Goal: Task Accomplishment & Management: Use online tool/utility

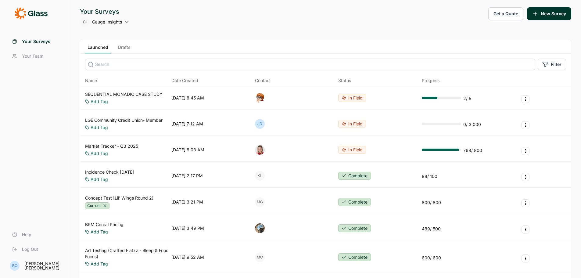
click at [125, 48] on link "Drafts" at bounding box center [124, 48] width 17 height 9
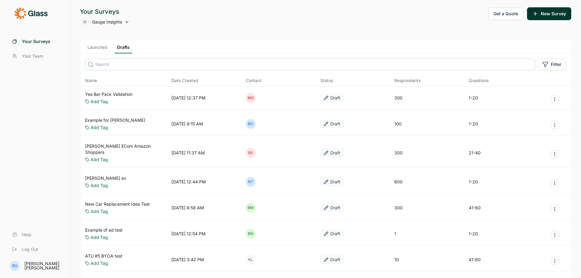
click at [144, 67] on input at bounding box center [310, 65] width 450 height 12
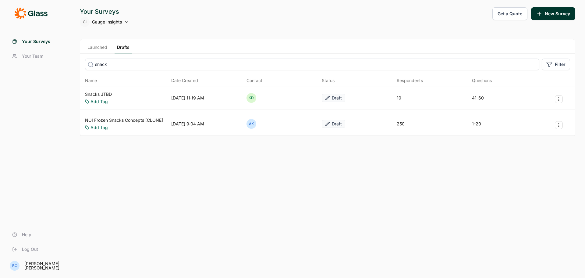
type input "snack"
click at [101, 95] on link "Snacks JTBD" at bounding box center [98, 94] width 27 height 6
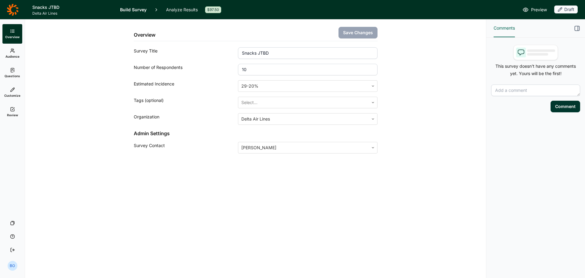
click at [17, 54] on link "Audience" at bounding box center [12, 54] width 20 height 20
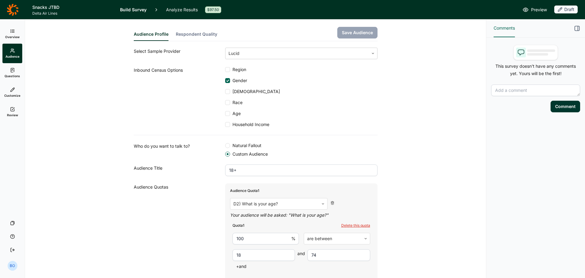
scroll to position [89, 0]
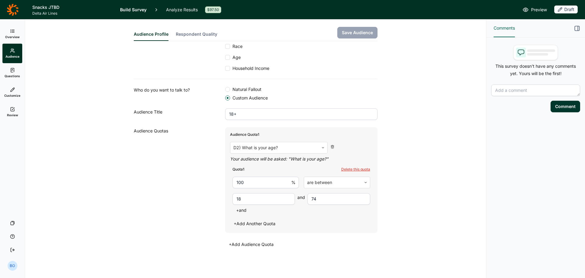
click at [12, 72] on use at bounding box center [12, 70] width 3 height 4
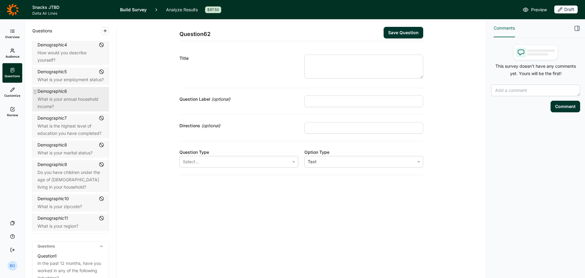
scroll to position [91, 0]
click at [75, 97] on div "What is your annual household income?" at bounding box center [70, 102] width 66 height 15
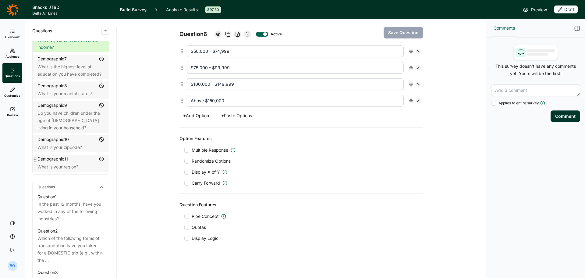
scroll to position [152, 0]
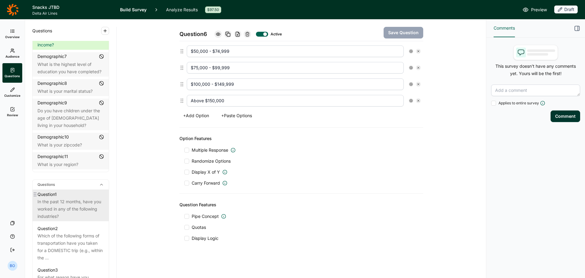
click at [71, 203] on div "In the past 12 months, have you worked in any of the following industries?" at bounding box center [70, 209] width 66 height 22
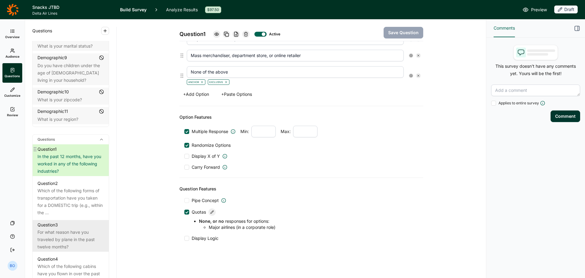
scroll to position [213, 0]
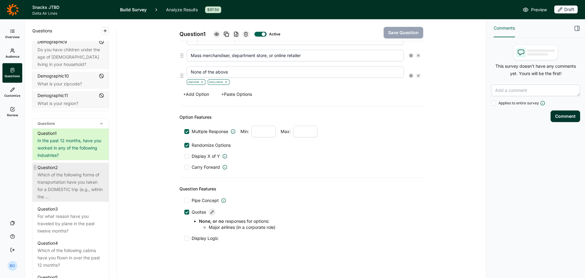
click at [57, 184] on div "Which of the following forms of transportation have you taken for a DOMESTIC tr…" at bounding box center [70, 185] width 66 height 29
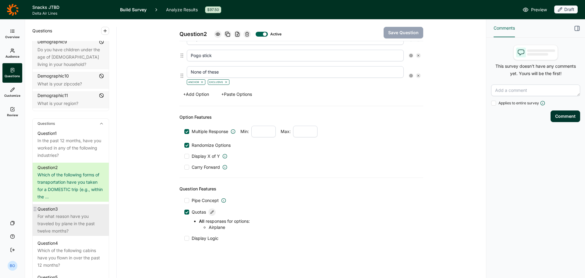
click at [71, 223] on div "For what reason have you traveled by plane in the past twelve months?" at bounding box center [70, 223] width 66 height 22
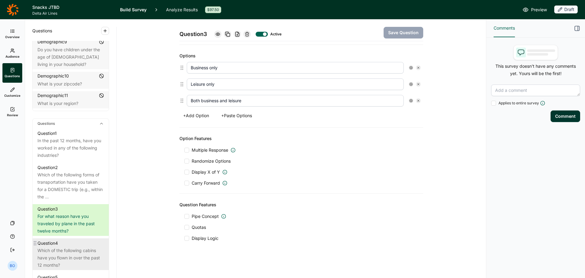
click at [66, 244] on div "Question 4" at bounding box center [70, 242] width 66 height 7
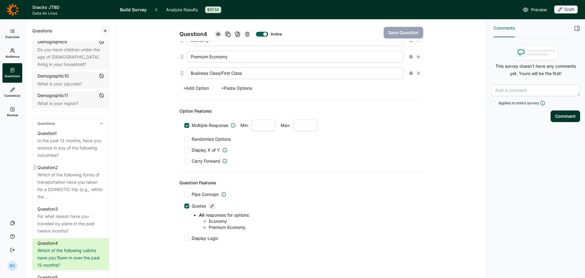
scroll to position [335, 0]
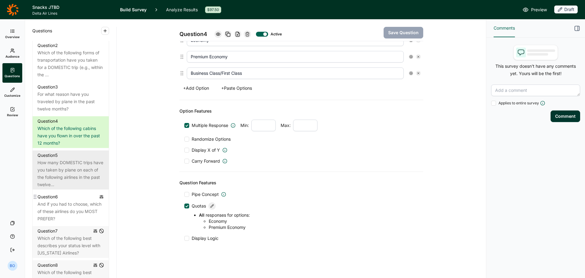
click at [68, 168] on div "How many DOMESTIC trips have you taken by plane on each of the following airlin…" at bounding box center [70, 173] width 66 height 29
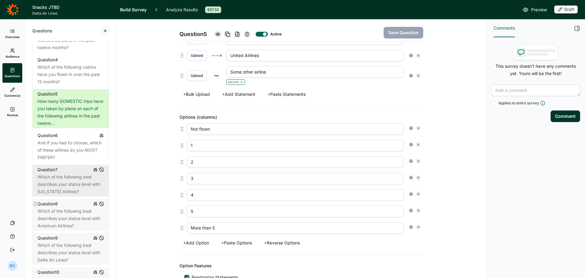
scroll to position [396, 0]
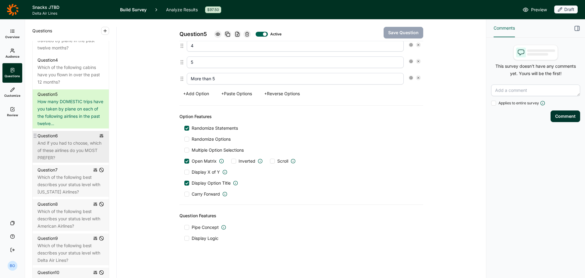
click at [64, 146] on div "And if you had to choose, which of these airlines do you MOST PREFER?" at bounding box center [70, 150] width 66 height 22
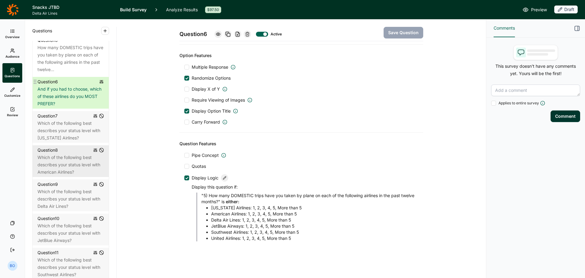
scroll to position [457, 0]
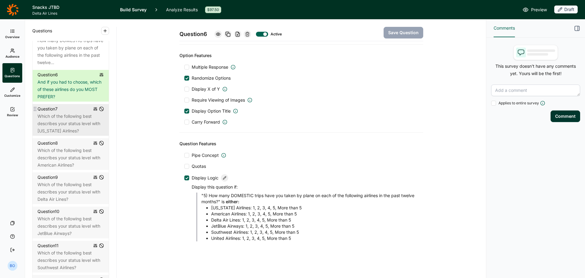
click at [62, 126] on div "Which of the following best describes your status level with [US_STATE] Airline…" at bounding box center [70, 123] width 66 height 22
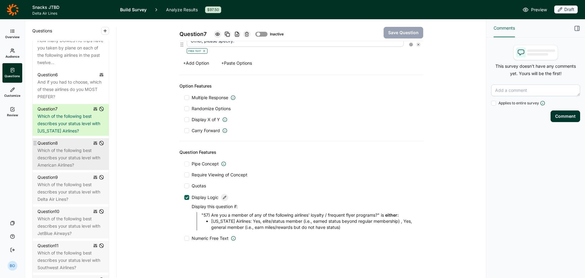
click at [65, 155] on div "Which of the following best describes your status level with American Airlines?" at bounding box center [70, 158] width 66 height 22
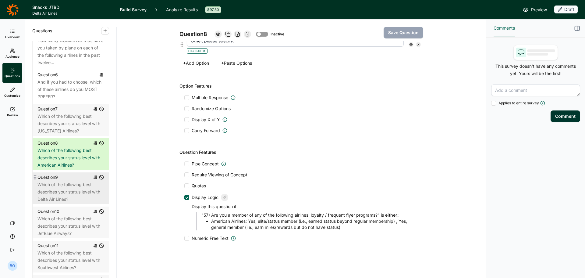
click at [63, 188] on div "Which of the following best describes your status level with Delta Air Lines?" at bounding box center [70, 192] width 66 height 22
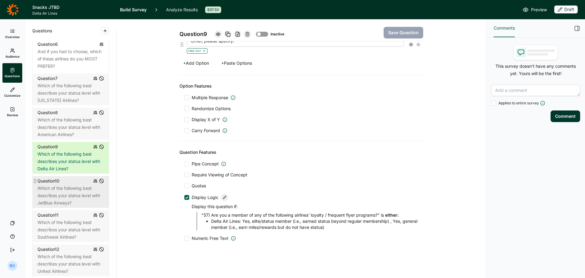
click at [63, 189] on div "Which of the following best describes your status level with JetBlue Airways?" at bounding box center [70, 195] width 66 height 22
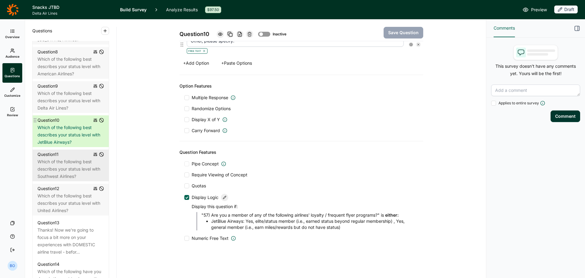
scroll to position [549, 0]
click at [66, 171] on div "Which of the following best describes your status level with Southwest Airlines?" at bounding box center [70, 169] width 66 height 22
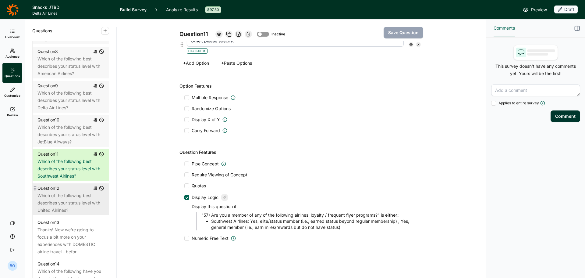
click at [66, 196] on div "Which of the following best describes your status level with United Airlines?" at bounding box center [70, 203] width 66 height 22
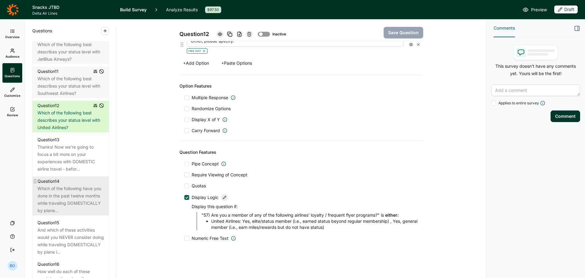
scroll to position [640, 0]
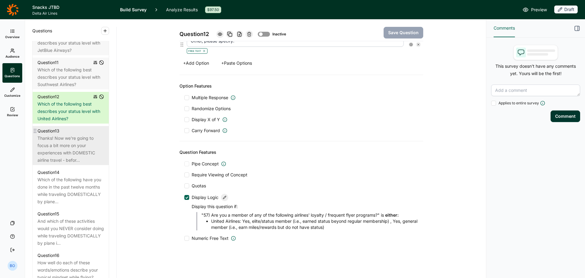
click at [66, 149] on div "Thanks! Now we're going to focus a bit more on your experiences with DOMESTIC a…" at bounding box center [70, 148] width 66 height 29
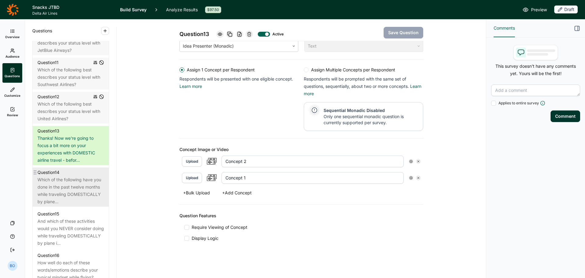
click at [73, 187] on div "Which of the following have you done in the past twelve months while traveling …" at bounding box center [70, 190] width 66 height 29
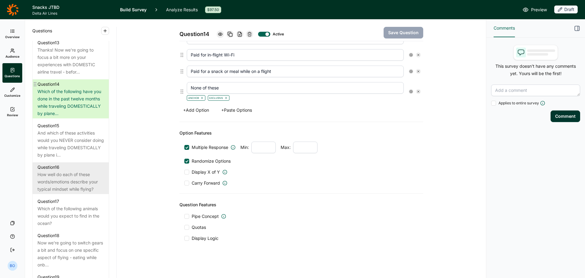
scroll to position [731, 0]
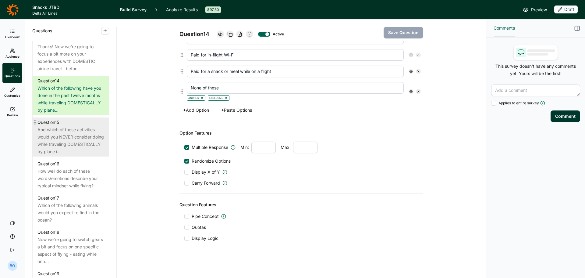
click at [62, 136] on div "And which of these activities would you NEVER consider doing while traveling DO…" at bounding box center [70, 140] width 66 height 29
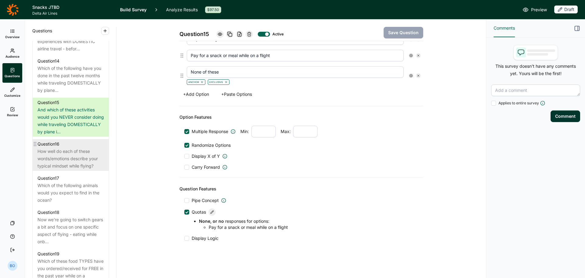
scroll to position [762, 0]
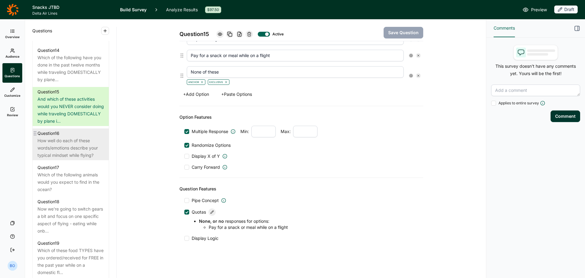
click at [60, 146] on div "How well do each of these words/emotions describe your typical mindset while fl…" at bounding box center [70, 148] width 66 height 22
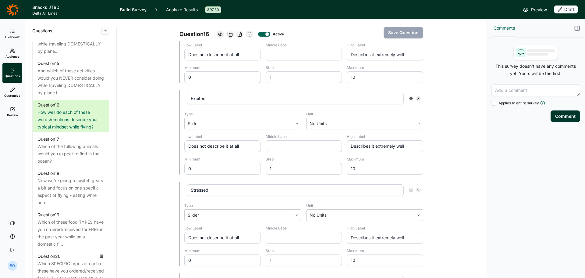
scroll to position [823, 0]
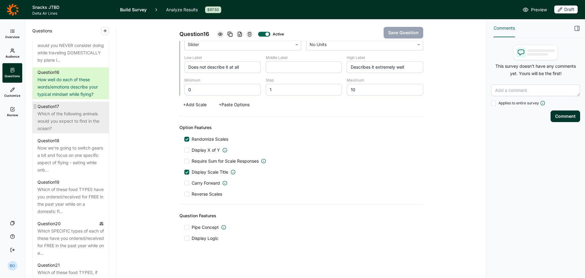
click at [65, 122] on div "Which of the following animals would you expect to find in the ocean?" at bounding box center [70, 121] width 66 height 22
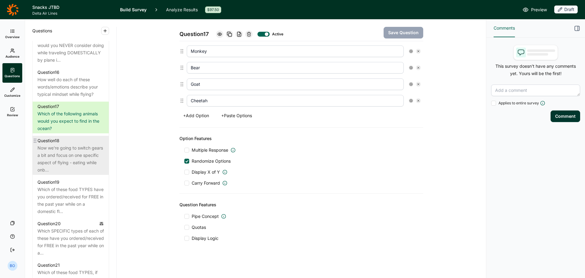
click at [65, 149] on div "Now we're going to switch gears a bit and focus on one specific aspect of flyin…" at bounding box center [70, 158] width 66 height 29
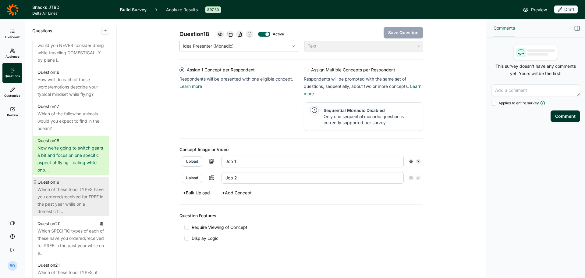
click at [60, 187] on div "Which of these food TYPES have you ordered/received for FREE in the past year w…" at bounding box center [70, 200] width 66 height 29
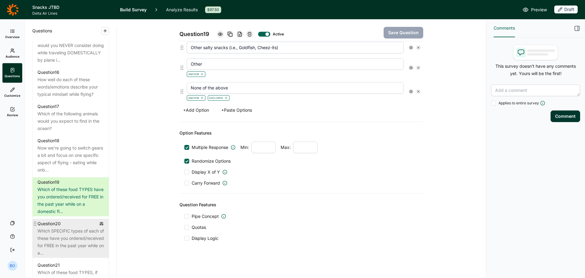
click at [56, 233] on div "Which SPECIFIC types of each of these have you ordered/received for FREE in the…" at bounding box center [70, 241] width 66 height 29
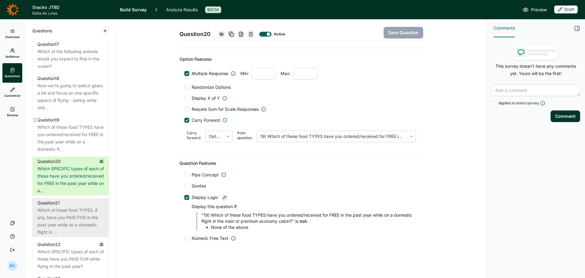
scroll to position [914, 0]
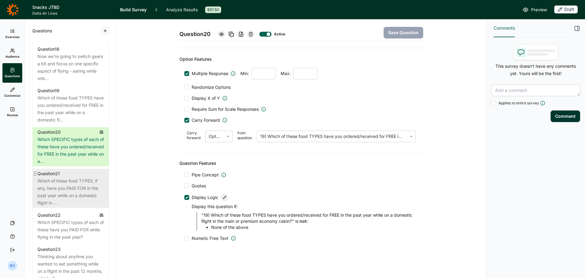
click at [57, 187] on div "Which of these food TYPES, if any, have you PAID FOR in the past year while on …" at bounding box center [70, 191] width 66 height 29
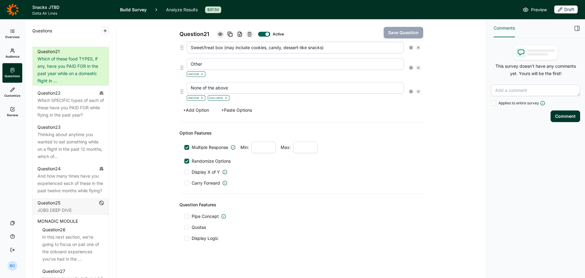
click at [61, 107] on div "Which SPECIFIC types of each of these have you PAID FOR while flying in the pas…" at bounding box center [70, 108] width 66 height 22
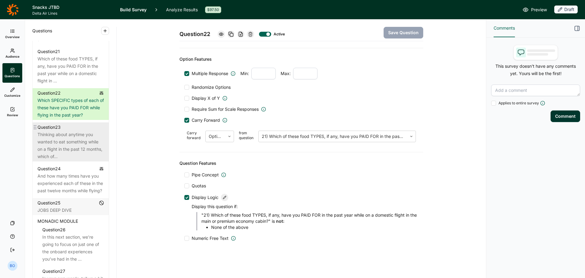
click at [62, 139] on div "Thinking about anytime you wanted to eat something while on a flight in the pas…" at bounding box center [70, 145] width 66 height 29
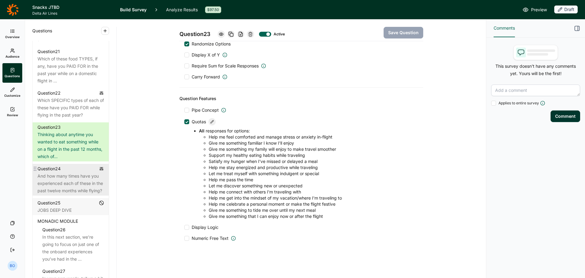
click at [67, 177] on div "And how many times have you experienced each of these in the past twelve months…" at bounding box center [70, 183] width 66 height 22
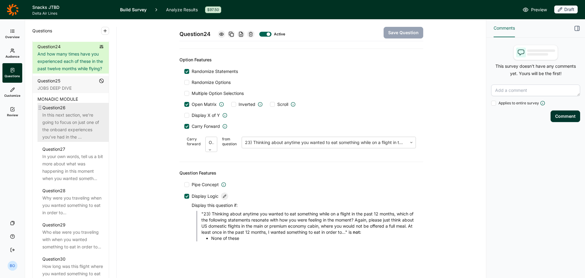
click at [70, 120] on div "In this next section, we’re going to focus on just one of the onboard experienc…" at bounding box center [73, 125] width 62 height 29
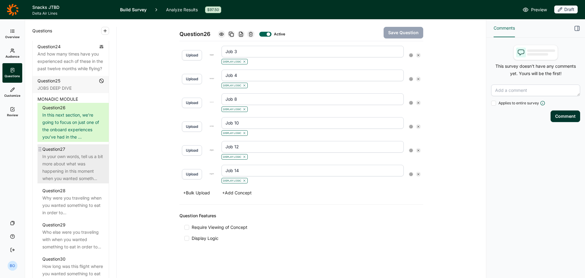
click at [66, 176] on div "In your own words, tell us a bit more about what was happening in this moment w…" at bounding box center [73, 167] width 62 height 29
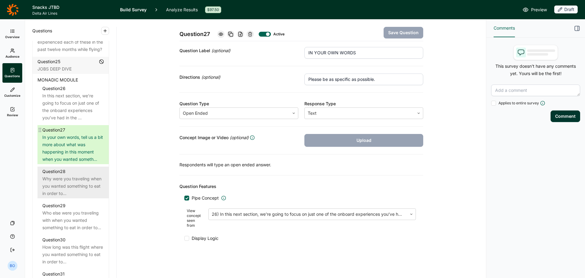
click at [64, 197] on div "Why were you traveling when you wanted something to eat in order to..." at bounding box center [73, 186] width 62 height 22
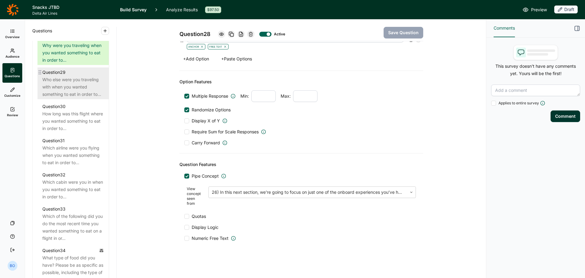
click at [71, 98] on div "Who else were you traveling with when you wanted something to eat in order to..." at bounding box center [73, 87] width 62 height 22
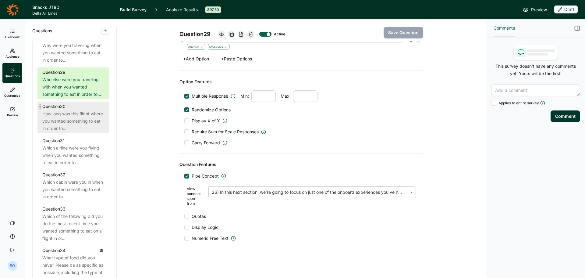
click at [68, 132] on div "How long was this flight where you wanted something to eat in order to..." at bounding box center [73, 121] width 62 height 22
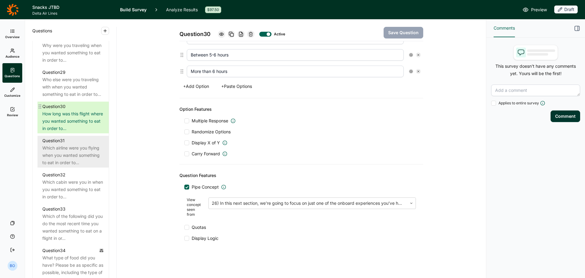
click at [67, 166] on div "Which airline were you flying when you wanted something to eat in order to..." at bounding box center [73, 155] width 62 height 22
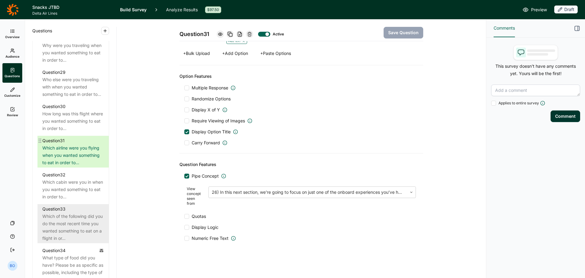
click at [66, 212] on div "Question 33" at bounding box center [53, 208] width 23 height 7
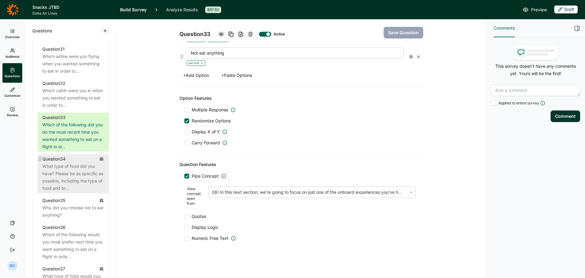
click at [65, 192] on div "What type of food did you have? Please be as specific as possible, including th…" at bounding box center [73, 176] width 62 height 29
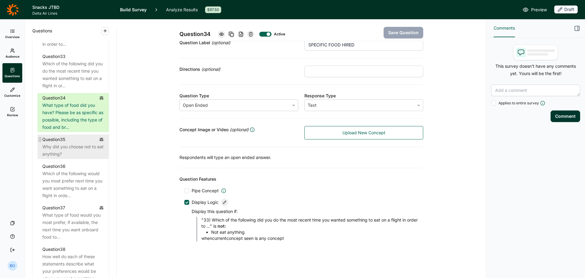
click at [76, 158] on div "Why did you choose not to eat anything?" at bounding box center [73, 150] width 62 height 15
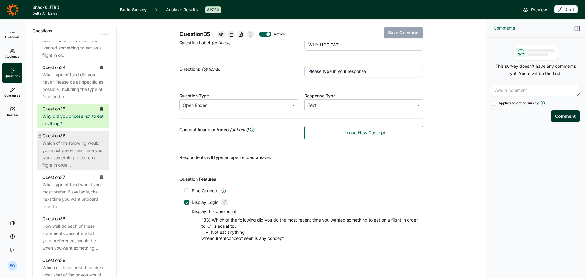
click at [69, 169] on div "Which of the following would you most prefer next time you want something to ea…" at bounding box center [73, 153] width 62 height 29
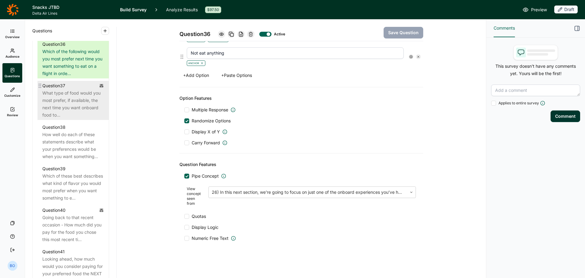
click at [68, 119] on div "What type of food would you most prefer, if available, the next time you want o…" at bounding box center [73, 103] width 62 height 29
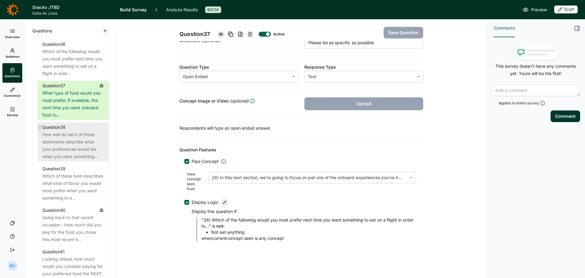
click at [69, 160] on div "How well do each of these statements describe what your preferences would be wh…" at bounding box center [73, 145] width 62 height 29
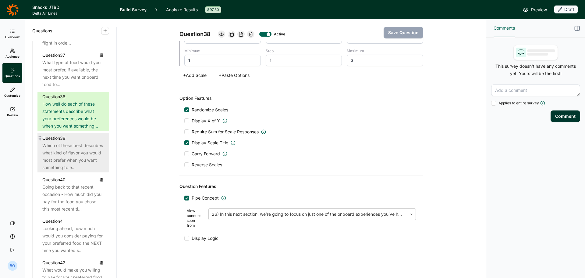
click at [69, 171] on div "Which of these best describes what kind of flavor you would most prefer when yo…" at bounding box center [73, 156] width 62 height 29
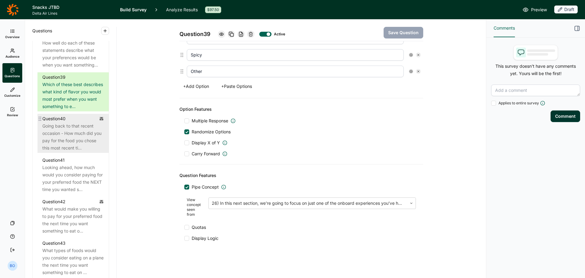
click at [65, 151] on div "Going back to that recent occasion - How much did you pay for the food you chos…" at bounding box center [73, 136] width 62 height 29
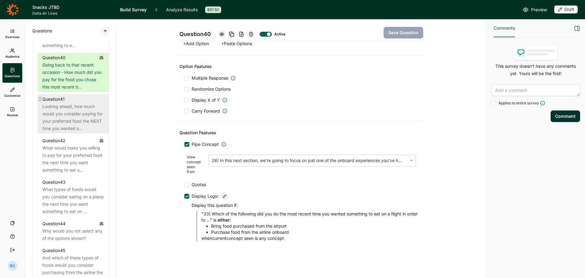
click at [69, 132] on div "Looking ahead, how much would you consider paying for your preferred food the N…" at bounding box center [73, 117] width 62 height 29
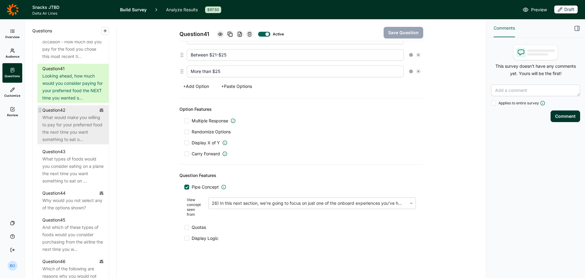
click at [69, 143] on div "What would make you willing to pay for your preferred food the next time you wa…" at bounding box center [73, 128] width 62 height 29
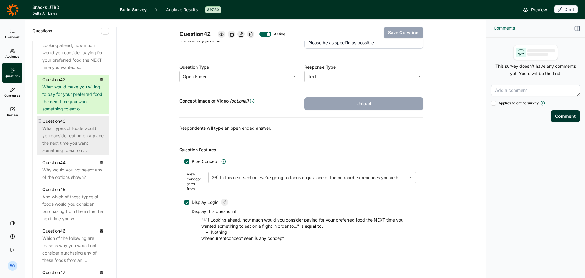
click at [71, 154] on div "What types of foods would you consider eating on a plane the next time you want…" at bounding box center [73, 139] width 62 height 29
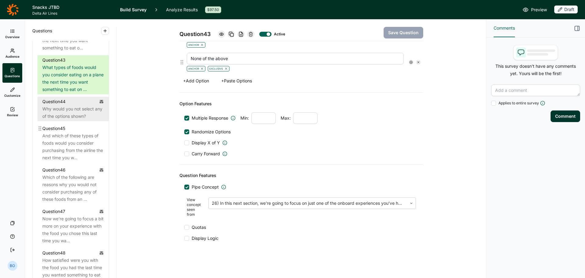
click at [66, 120] on div "Why would you not select any of the options shown?" at bounding box center [73, 112] width 62 height 15
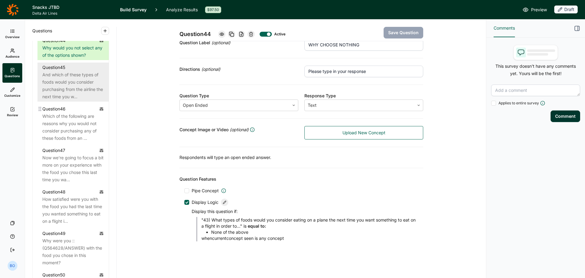
click at [64, 100] on div "And which of these types of foods would you consider purchasing from the airlin…" at bounding box center [73, 85] width 62 height 29
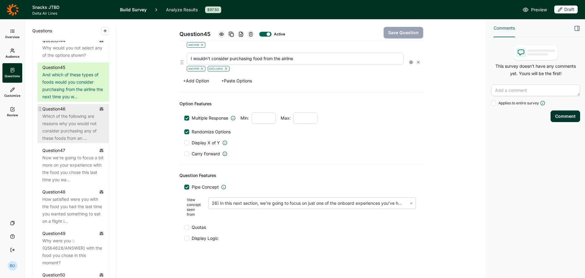
click at [65, 142] on div "Which of the following are reasons why you would not consider purchasing any of…" at bounding box center [73, 126] width 62 height 29
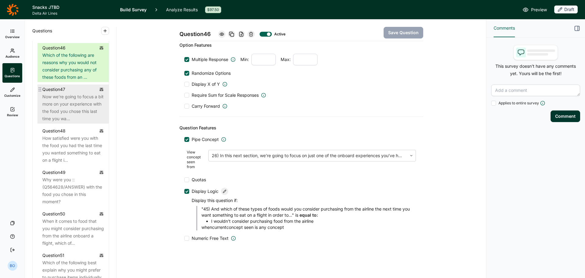
click at [68, 122] on div "Now we're going to focus a bit more on your experience with the food you chose …" at bounding box center [73, 107] width 62 height 29
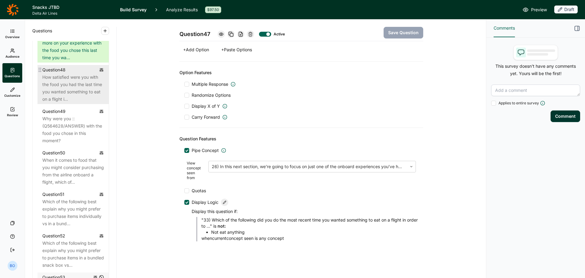
click at [72, 103] on div "How satisfied were you with the food you had the last time you wanted something…" at bounding box center [73, 87] width 62 height 29
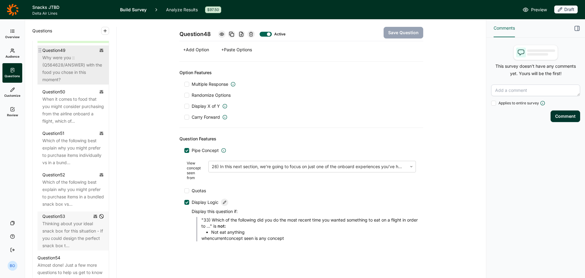
click at [70, 83] on div "Why were you :: (Q564628/ANSWER) with the food you chose in this moment?" at bounding box center [73, 68] width 62 height 29
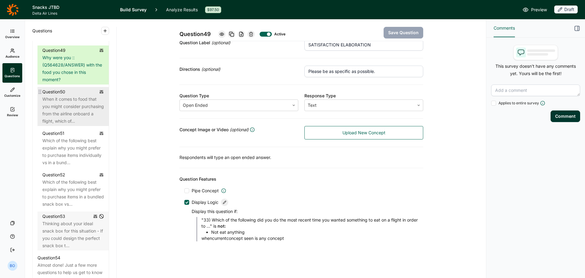
click at [73, 125] on div "When it comes to food that you might consider purchasing from the airline onboa…" at bounding box center [73, 109] width 62 height 29
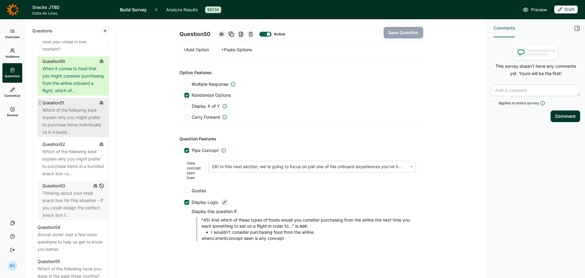
click at [69, 136] on div "Which of the following best explain why you might prefer to purchase items indi…" at bounding box center [73, 120] width 62 height 29
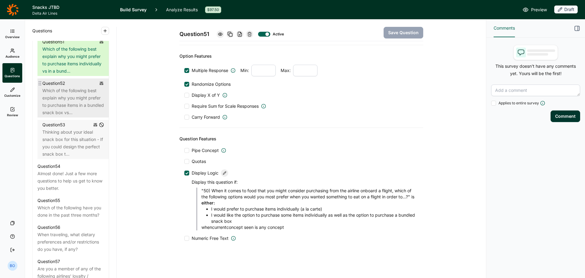
click at [69, 116] on div "Which of the following best explain why you might prefer to purchase items in a…" at bounding box center [73, 101] width 62 height 29
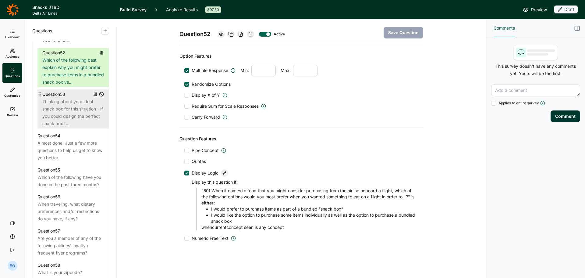
click at [67, 127] on div "Thinking about your ideal snack box for this situation - If you could design th…" at bounding box center [73, 112] width 62 height 29
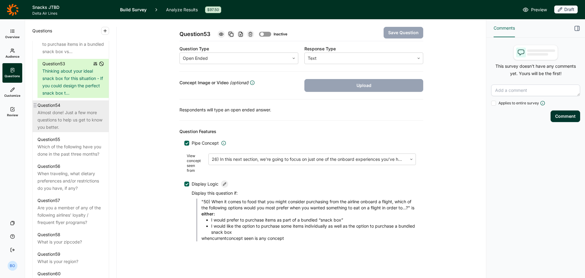
click at [66, 131] on div "Almost done! Just a few more questions to help us get to know you better." at bounding box center [70, 120] width 66 height 22
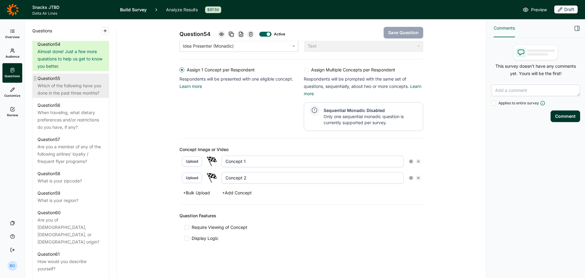
click at [67, 97] on div "Which of the following have you done in the past three months?" at bounding box center [70, 89] width 66 height 15
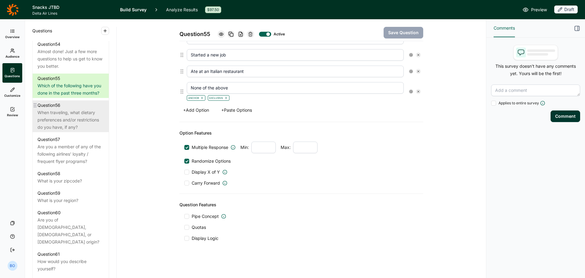
click at [70, 131] on div "When traveling, what dietary preferences and/or restrictions do you have, if an…" at bounding box center [70, 120] width 66 height 22
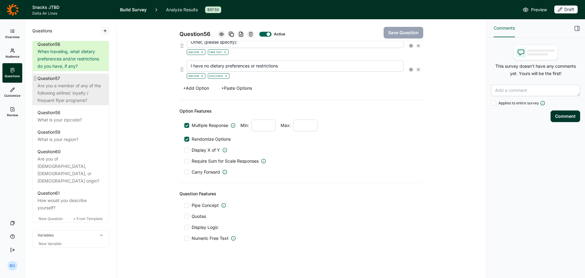
click at [69, 104] on div "Are you a member of any of the following airlines' loyalty / frequent flyer pro…" at bounding box center [70, 93] width 66 height 22
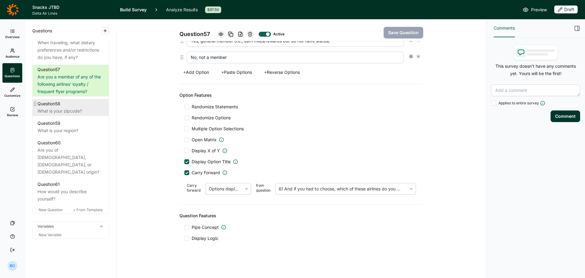
click at [66, 115] on div "What is your zipcode?" at bounding box center [70, 110] width 66 height 7
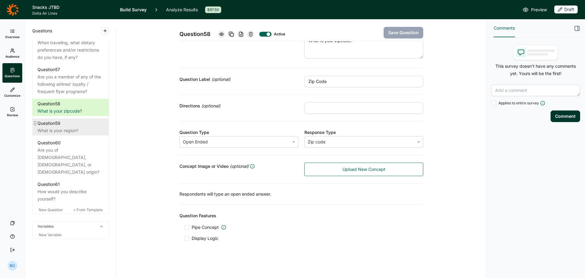
click at [65, 134] on div "What is your region?" at bounding box center [70, 130] width 66 height 7
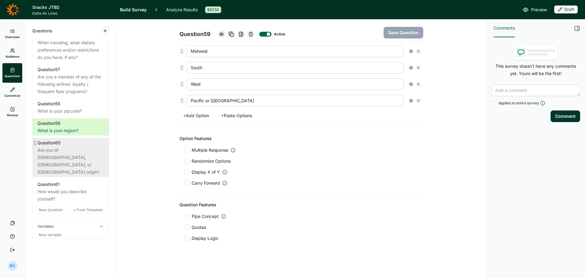
click at [65, 176] on div "Are you of [DEMOGRAPHIC_DATA], [DEMOGRAPHIC_DATA], or [DEMOGRAPHIC_DATA] origin?" at bounding box center [70, 160] width 66 height 29
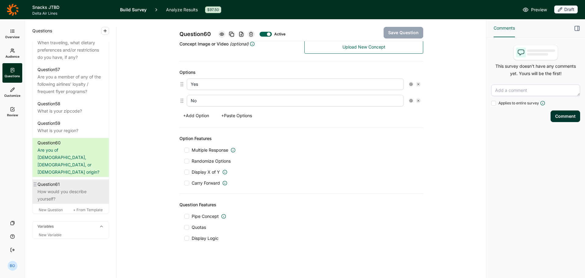
click at [67, 188] on div "Question 61" at bounding box center [70, 183] width 66 height 7
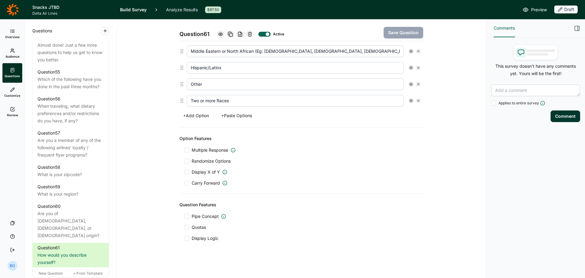
click at [11, 115] on span "Review" at bounding box center [12, 115] width 11 height 4
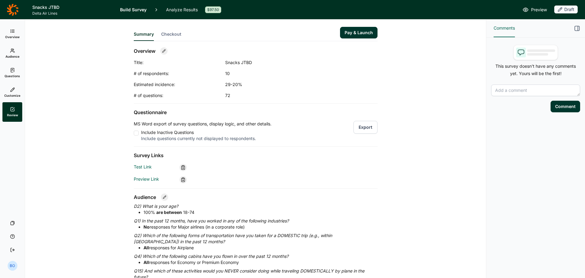
click at [14, 70] on icon at bounding box center [12, 70] width 5 height 5
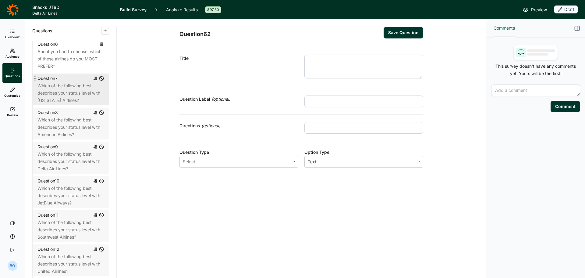
click at [64, 91] on div "Which of the following best describes your status level with [US_STATE] Airline…" at bounding box center [70, 93] width 66 height 22
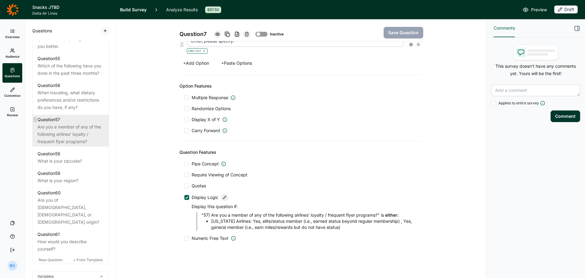
click at [72, 145] on div "Are you a member of any of the following airlines' loyalty / frequent flyer pro…" at bounding box center [70, 134] width 66 height 22
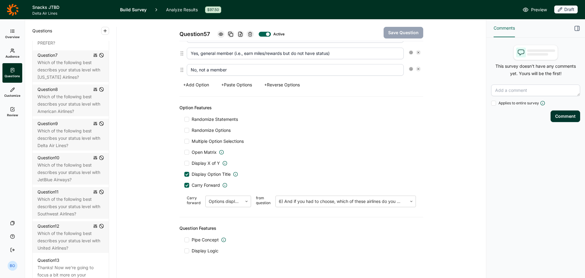
scroll to position [378, 0]
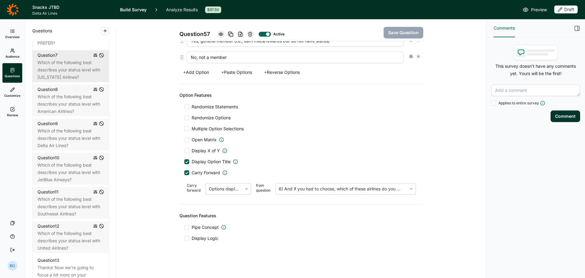
click at [67, 76] on div "Which of the following best describes your status level with [US_STATE] Airline…" at bounding box center [70, 70] width 66 height 22
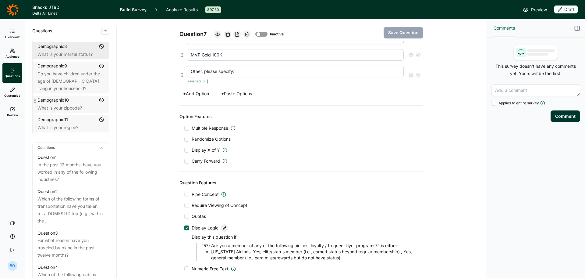
scroll to position [115, 0]
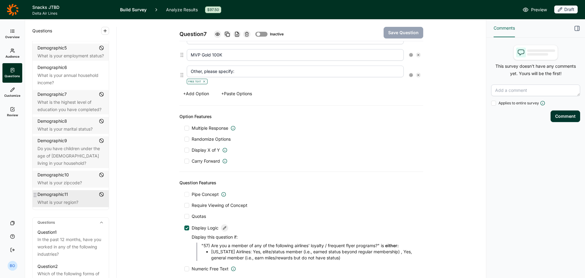
click at [66, 197] on div "Demographic 11 What is your region?" at bounding box center [71, 198] width 76 height 17
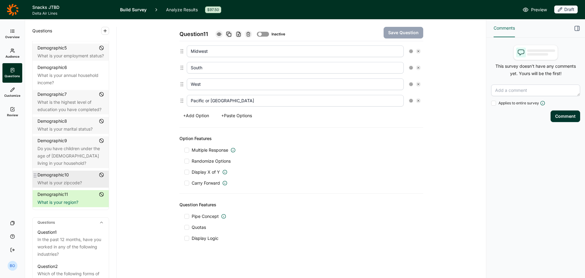
click at [63, 182] on div "What is your zipcode?" at bounding box center [70, 182] width 66 height 7
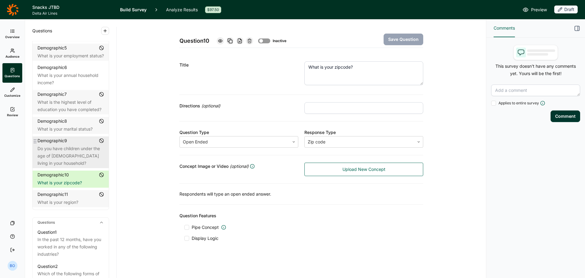
click at [62, 162] on div "Do you have children under the age of [DEMOGRAPHIC_DATA] living in your househo…" at bounding box center [70, 156] width 66 height 22
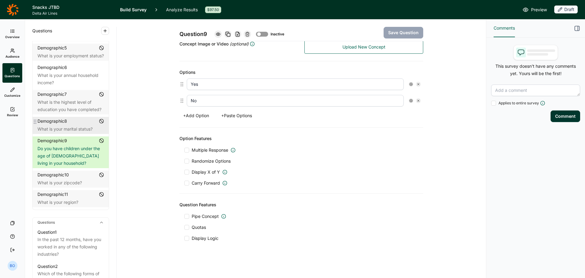
click at [61, 128] on div "What is your marital status?" at bounding box center [70, 128] width 66 height 7
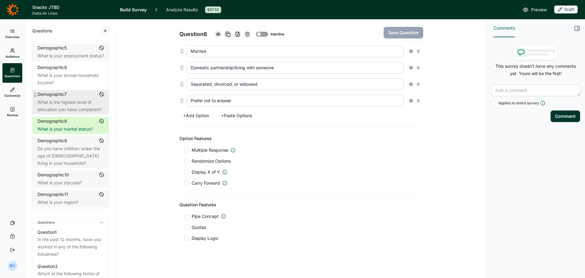
click at [60, 99] on div "What is the highest level of education you have completed?" at bounding box center [70, 105] width 66 height 15
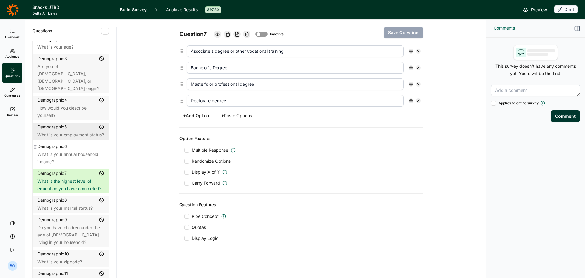
scroll to position [23, 0]
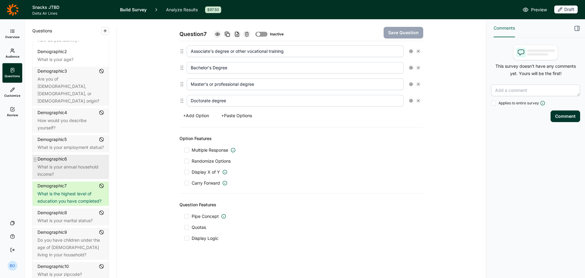
click at [70, 164] on div "What is your annual household income?" at bounding box center [70, 170] width 66 height 15
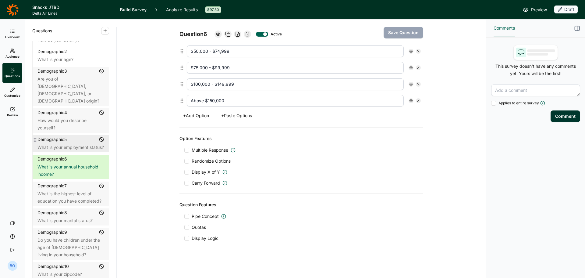
click at [70, 136] on div "Demographic 5" at bounding box center [70, 139] width 66 height 6
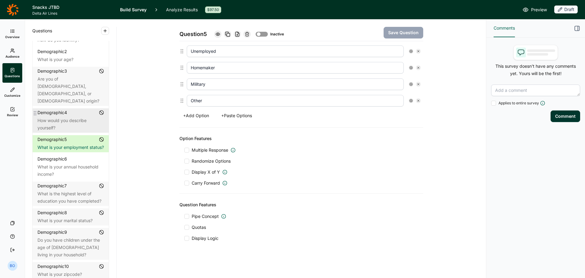
click at [68, 117] on div "How would you describe yourself?" at bounding box center [70, 124] width 66 height 15
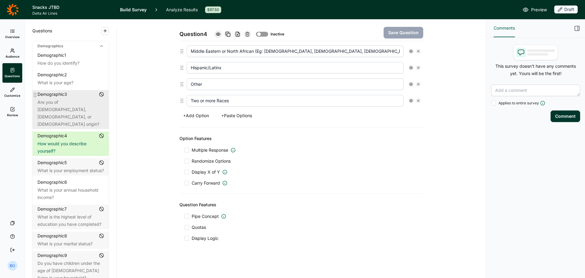
click at [67, 107] on div "Are you of [DEMOGRAPHIC_DATA], [DEMOGRAPHIC_DATA], or [DEMOGRAPHIC_DATA] origin?" at bounding box center [70, 112] width 66 height 29
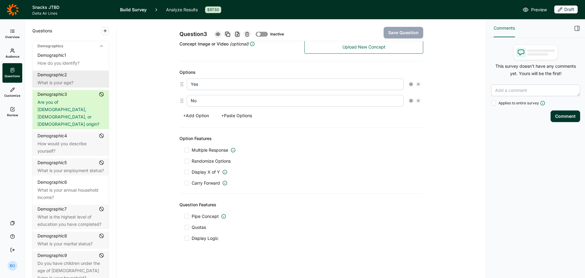
click at [62, 87] on div "Demographic 1 How do you identify? Demographic 2 What is your age? Demographic …" at bounding box center [71, 186] width 76 height 271
click at [62, 78] on div "Demographic 2 What is your age?" at bounding box center [71, 78] width 76 height 17
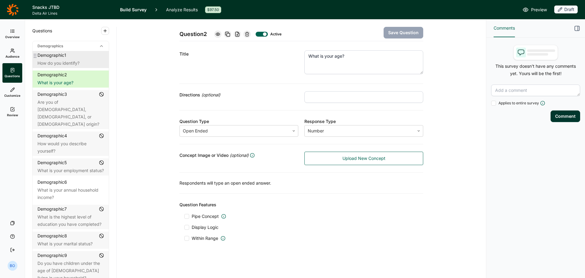
click at [65, 60] on div "How do you identify?" at bounding box center [70, 62] width 66 height 7
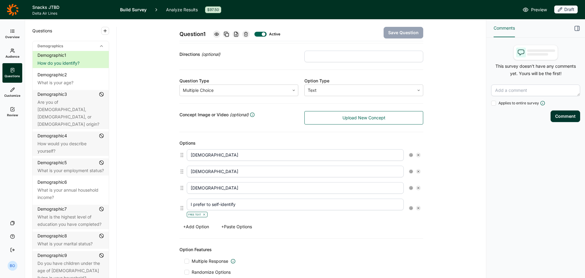
click at [12, 50] on icon at bounding box center [12, 50] width 5 height 5
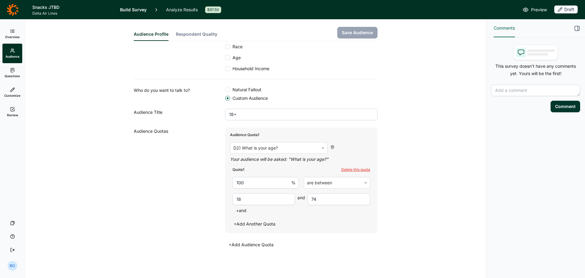
scroll to position [89, 0]
click at [10, 73] on link "Questions" at bounding box center [12, 73] width 20 height 20
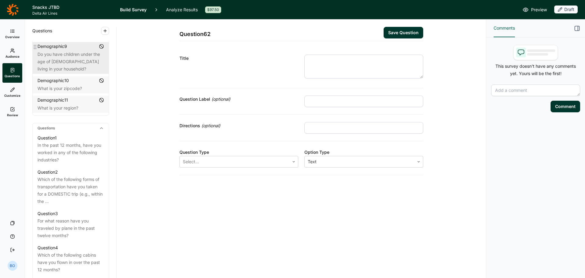
scroll to position [213, 0]
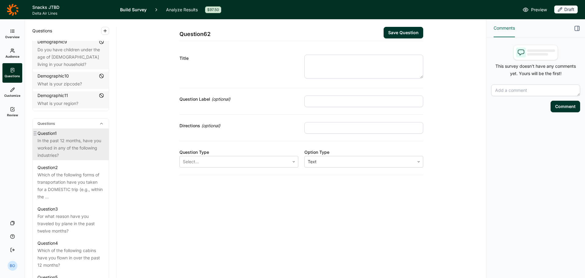
click at [68, 148] on div "In the past 12 months, have you worked in any of the following industries?" at bounding box center [70, 148] width 66 height 22
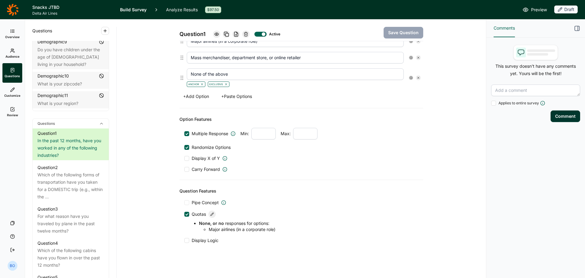
scroll to position [253, 0]
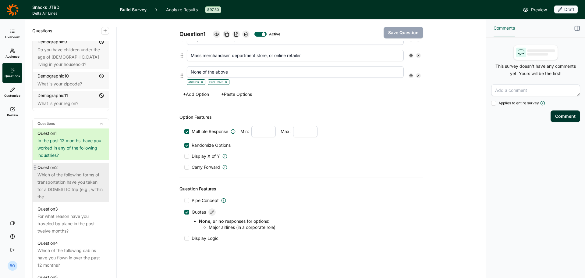
click at [70, 182] on div "Which of the following forms of transportation have you taken for a DOMESTIC tr…" at bounding box center [70, 185] width 66 height 29
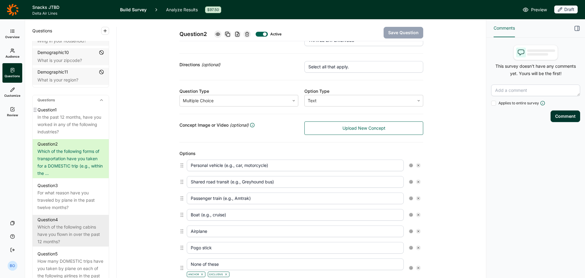
scroll to position [244, 0]
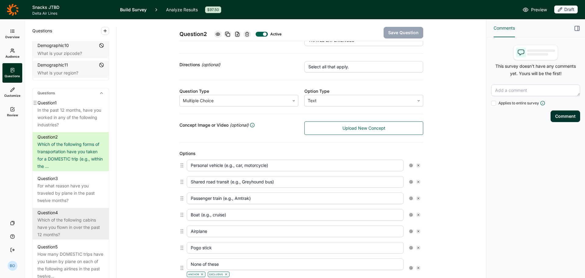
click at [67, 216] on div "Which of the following cabins have you flown in over the past 12 months?" at bounding box center [70, 227] width 66 height 22
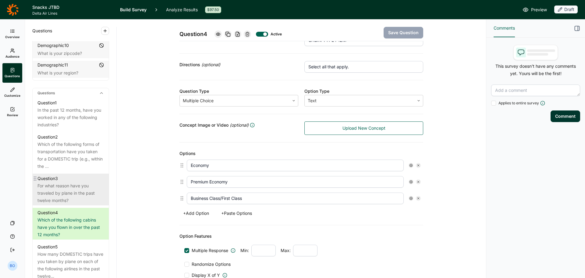
click at [67, 195] on div "For what reason have you traveled by plane in the past twelve months?" at bounding box center [70, 193] width 66 height 22
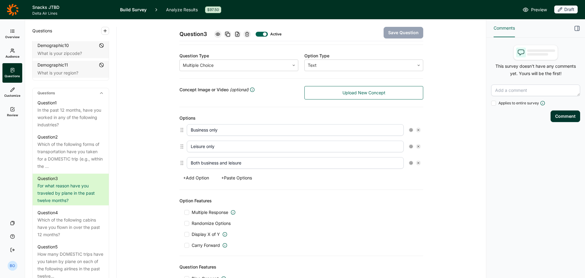
scroll to position [158, 0]
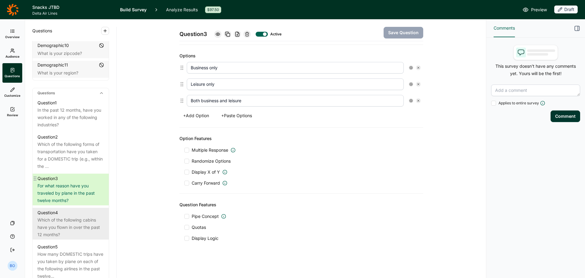
click at [71, 215] on div "Question 4" at bounding box center [70, 212] width 66 height 7
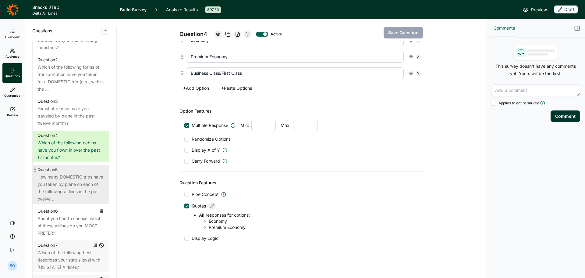
scroll to position [335, 0]
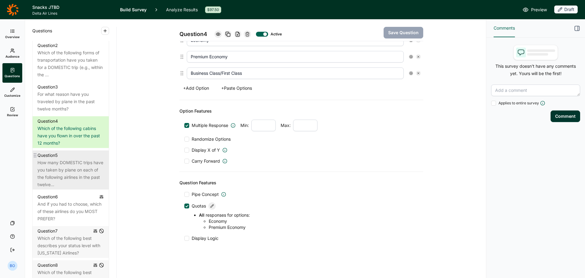
click at [72, 169] on div "How many DOMESTIC trips have you taken by plane on each of the following airlin…" at bounding box center [70, 173] width 66 height 29
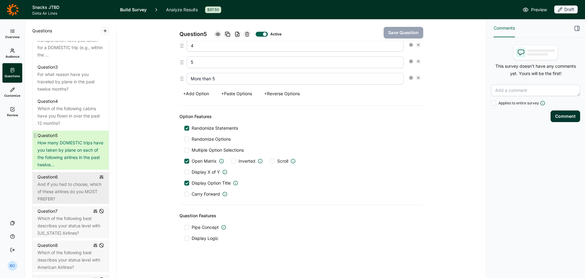
scroll to position [366, 0]
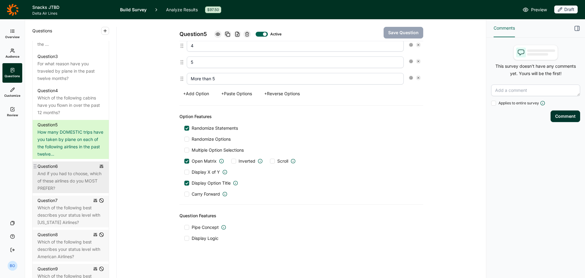
click at [66, 170] on div "And if you had to choose, which of these airlines do you MOST PREFER?" at bounding box center [70, 181] width 66 height 22
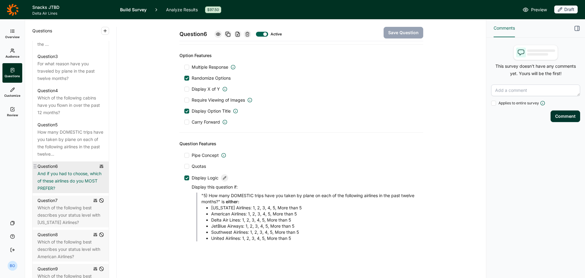
scroll to position [335, 0]
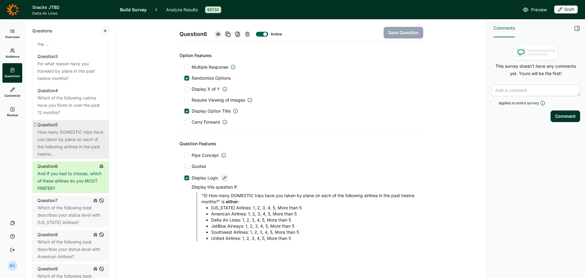
click at [69, 141] on div "How many DOMESTIC trips have you taken by plane on each of the following airlin…" at bounding box center [70, 142] width 66 height 29
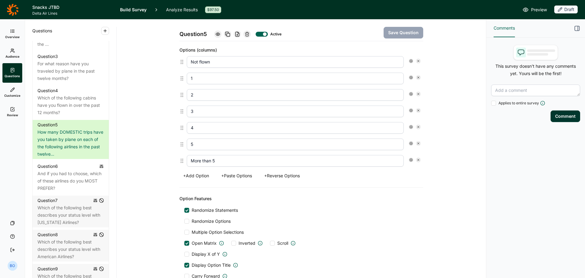
scroll to position [311, 0]
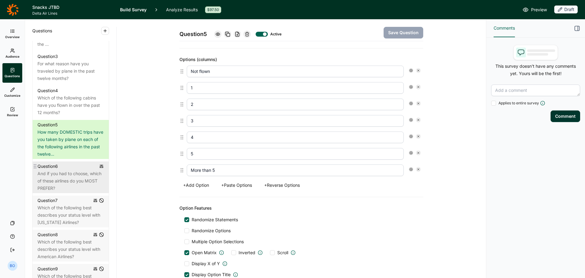
click at [64, 176] on div "And if you had to choose, which of these airlines do you MOST PREFER?" at bounding box center [70, 181] width 66 height 22
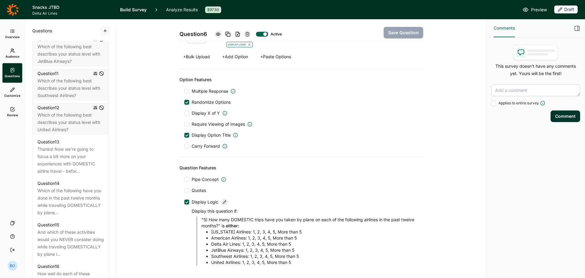
scroll to position [640, 0]
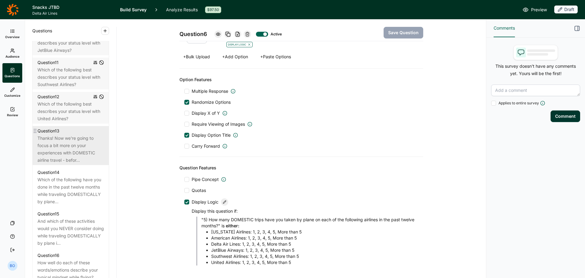
click at [76, 150] on div "Thanks! Now we're going to focus a bit more on your experiences with DOMESTIC a…" at bounding box center [70, 148] width 66 height 29
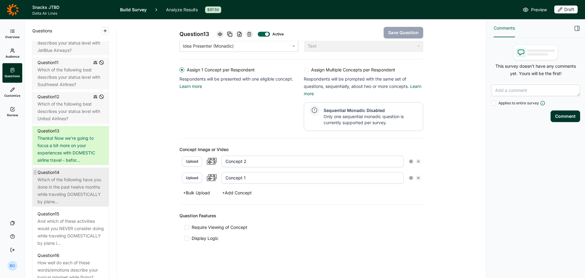
click at [69, 185] on div "Which of the following have you done in the past twelve months while traveling …" at bounding box center [70, 190] width 66 height 29
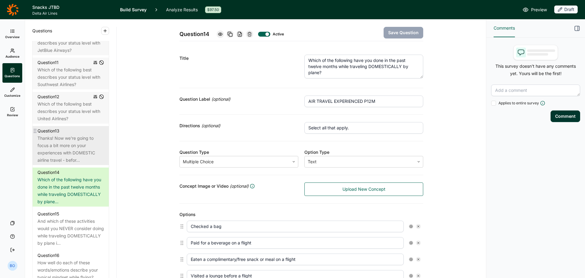
click at [89, 148] on div "Thanks! Now we're going to focus a bit more on your experiences with DOMESTIC a…" at bounding box center [70, 148] width 66 height 29
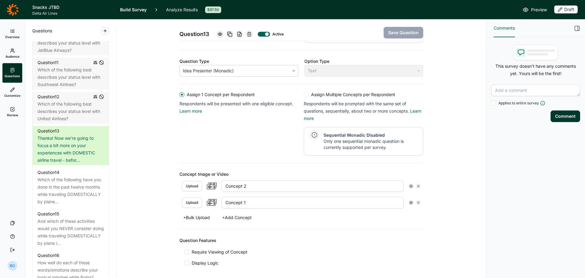
scroll to position [91, 0]
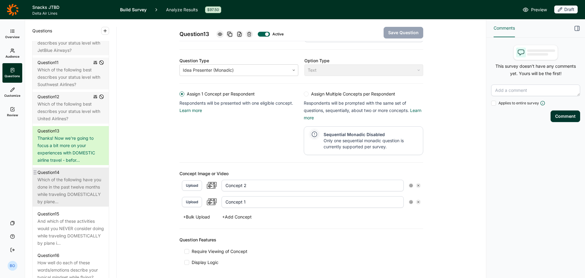
click at [70, 185] on div "Which of the following have you done in the past twelve months while traveling …" at bounding box center [70, 190] width 66 height 29
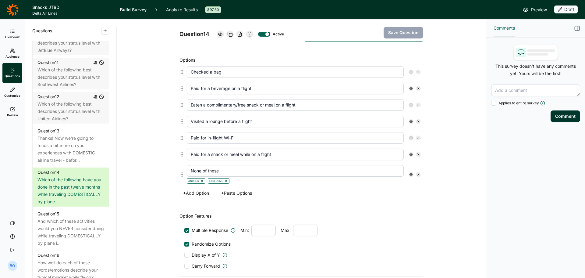
scroll to position [237, 0]
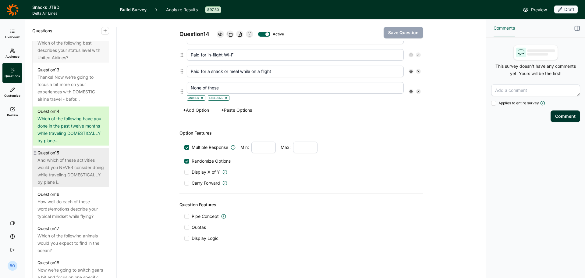
click at [67, 159] on div "And which of these activities would you NEVER consider doing while traveling DO…" at bounding box center [70, 170] width 66 height 29
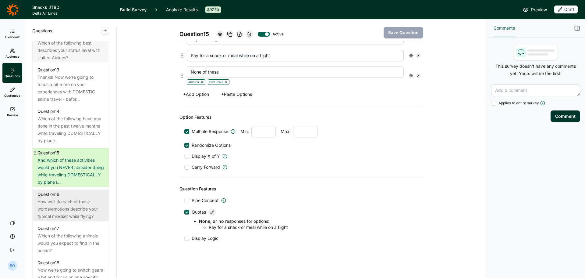
scroll to position [731, 0]
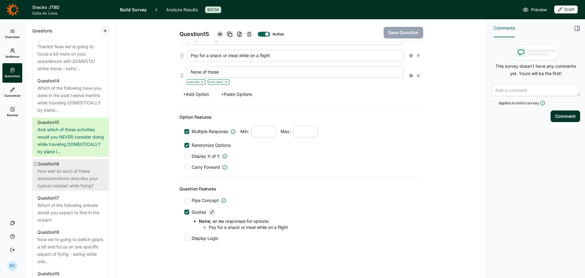
click at [68, 171] on div "How well do each of these words/emotions describe your typical mindset while fl…" at bounding box center [70, 178] width 66 height 22
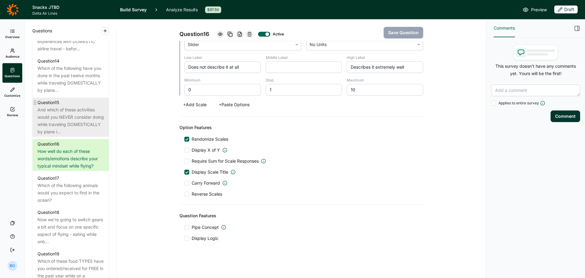
scroll to position [792, 0]
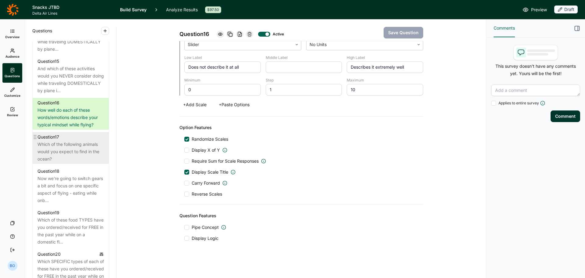
click at [66, 148] on div "Which of the following animals would you expect to find in the ocean?" at bounding box center [70, 151] width 66 height 22
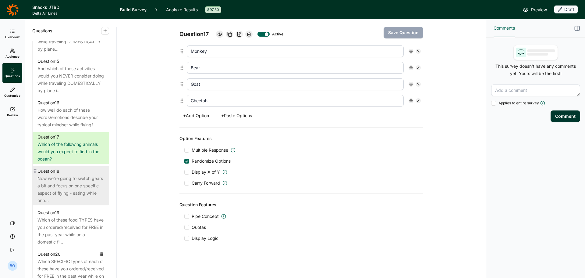
click at [51, 188] on div "Now we're going to switch gears a bit and focus on one specific aspect of flyin…" at bounding box center [70, 189] width 66 height 29
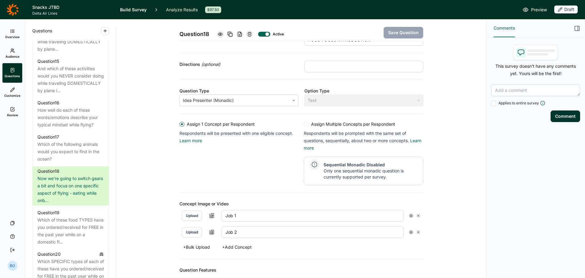
scroll to position [116, 0]
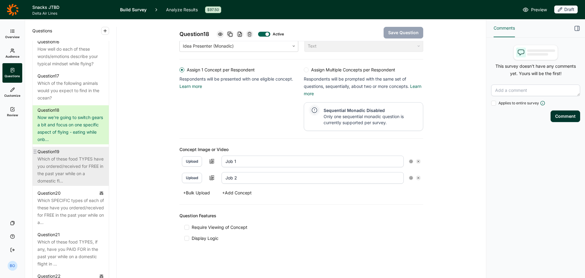
click at [74, 165] on div "Which of these food TYPES have you ordered/received for FREE in the past year w…" at bounding box center [70, 169] width 66 height 29
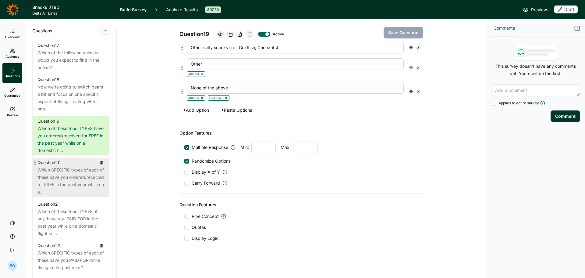
click at [58, 166] on div "Which SPECIFIC types of each of these have you ordered/received for FREE in the…" at bounding box center [70, 180] width 66 height 29
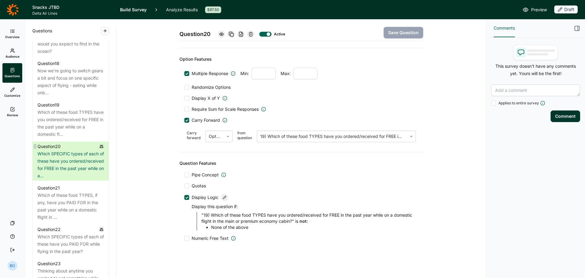
scroll to position [914, 0]
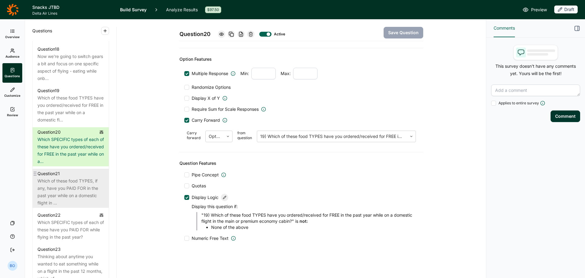
click at [67, 183] on div "Which of these food TYPES, if any, have you PAID FOR in the past year while on …" at bounding box center [70, 191] width 66 height 29
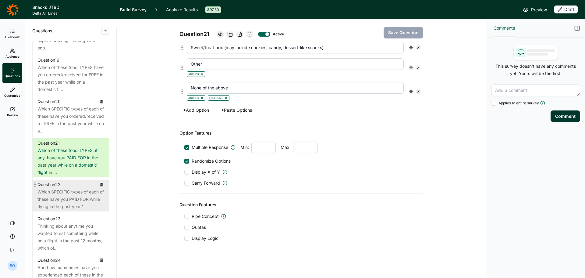
click at [66, 192] on div "Which SPECIFIC types of each of these have you PAID FOR while flying in the pas…" at bounding box center [70, 199] width 66 height 22
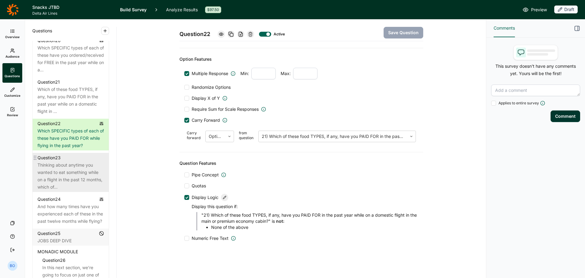
click at [79, 175] on div "Thinking about anytime you wanted to eat something while on a flight in the pas…" at bounding box center [70, 175] width 66 height 29
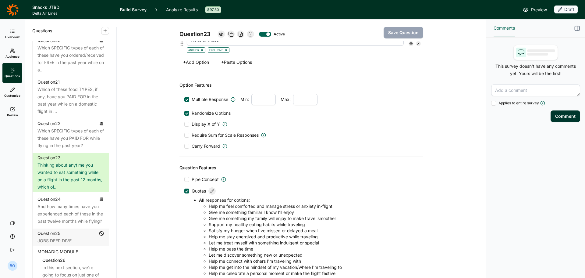
scroll to position [510, 0]
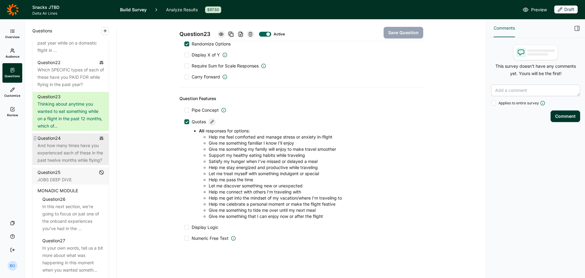
click at [87, 159] on div "And how many times have you experienced each of these in the past twelve months…" at bounding box center [70, 153] width 66 height 22
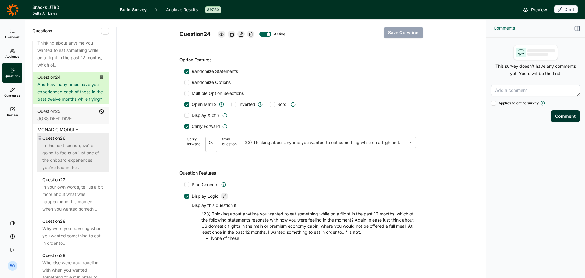
click at [79, 171] on div "In this next section, we’re going to focus on just one of the onboard experienc…" at bounding box center [73, 156] width 62 height 29
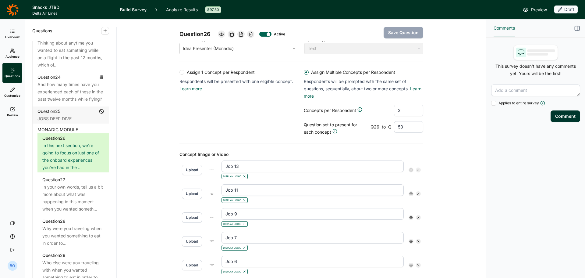
click at [409, 169] on icon at bounding box center [411, 170] width 4 height 4
click at [453, 183] on icon at bounding box center [452, 181] width 4 height 4
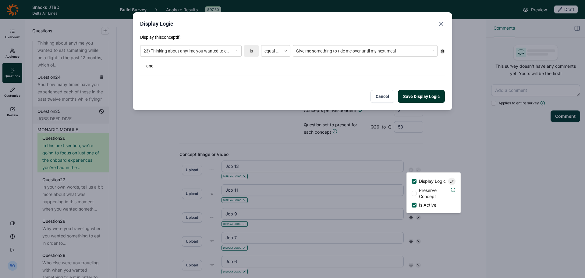
click at [443, 23] on icon "Close" at bounding box center [441, 23] width 7 height 7
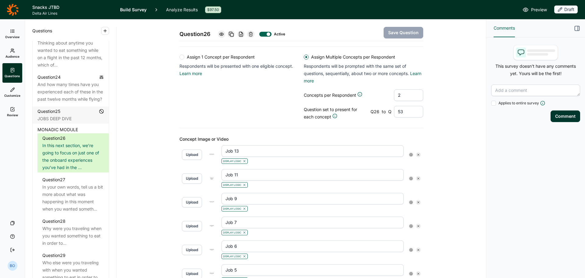
scroll to position [144, 0]
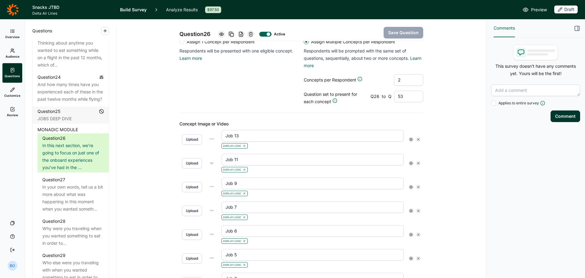
click at [410, 163] on use at bounding box center [411, 163] width 3 height 3
click at [450, 176] on icon at bounding box center [452, 174] width 4 height 4
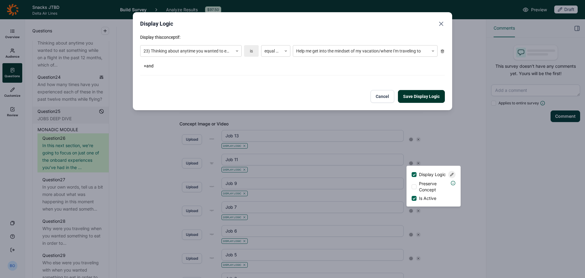
click at [444, 26] on icon "Close" at bounding box center [441, 23] width 7 height 7
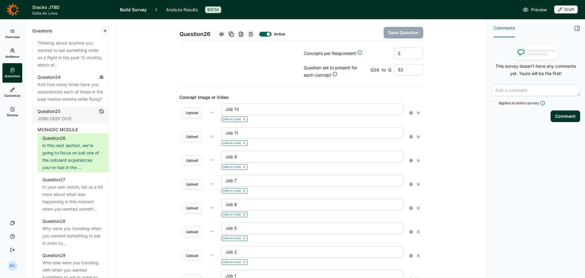
scroll to position [204, 0]
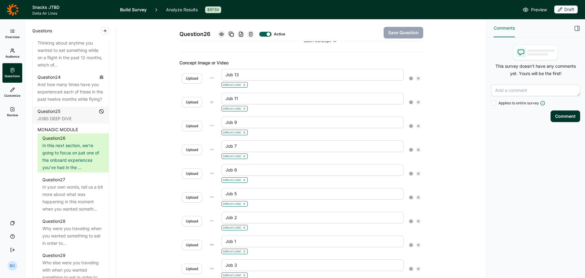
click at [410, 125] on use at bounding box center [411, 125] width 3 height 3
click at [451, 139] on icon at bounding box center [452, 137] width 4 height 4
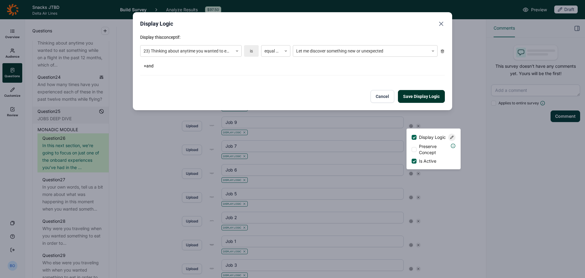
click at [442, 23] on use "Close" at bounding box center [441, 24] width 4 height 4
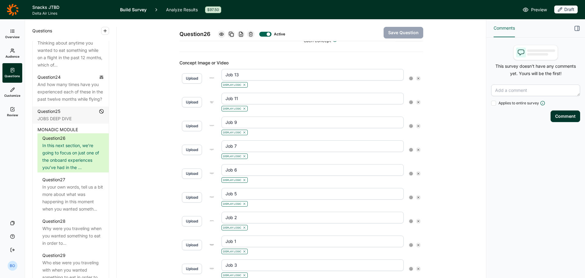
click at [409, 149] on icon at bounding box center [411, 150] width 4 height 4
click at [453, 161] on div at bounding box center [451, 160] width 7 height 7
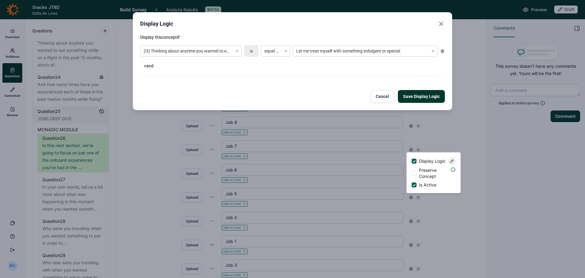
click at [443, 23] on use "Close" at bounding box center [441, 24] width 4 height 4
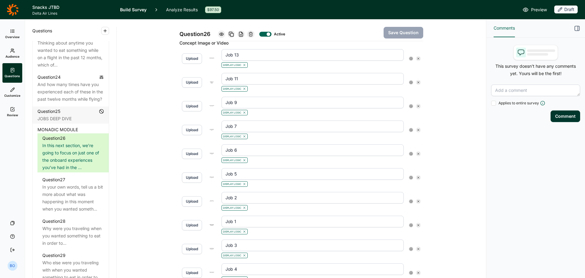
scroll to position [235, 0]
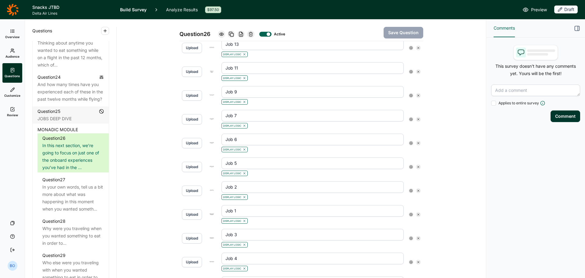
click at [409, 144] on icon at bounding box center [411, 143] width 4 height 4
click at [452, 154] on div at bounding box center [451, 154] width 7 height 7
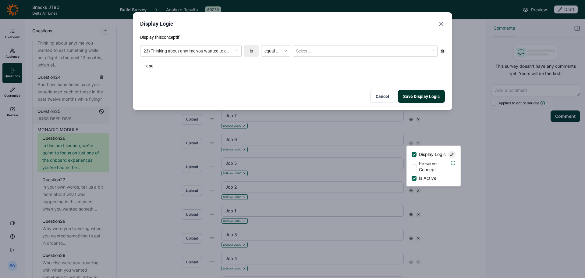
click at [443, 22] on use "Close" at bounding box center [441, 24] width 4 height 4
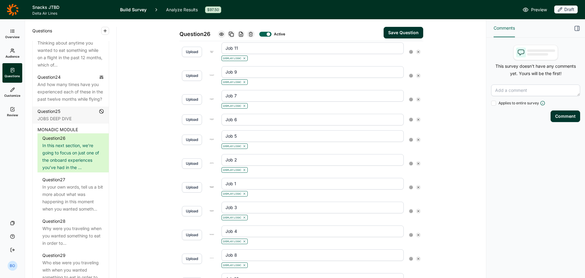
scroll to position [265, 0]
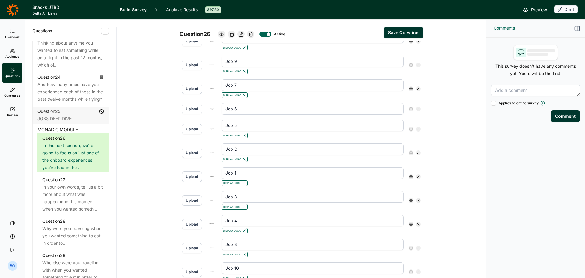
click at [409, 109] on icon at bounding box center [411, 109] width 4 height 4
click at [422, 120] on span "Display Logic" at bounding box center [432, 119] width 27 height 6
click at [412, 119] on input "Display Logic" at bounding box center [412, 119] width 0 height 0
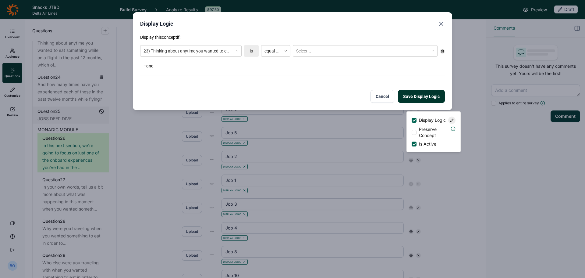
click at [442, 24] on icon "Close" at bounding box center [441, 23] width 7 height 7
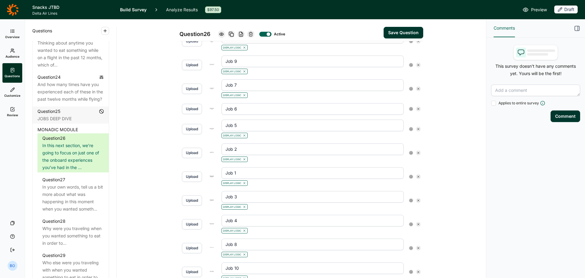
click at [409, 129] on icon at bounding box center [411, 129] width 4 height 4
click at [453, 142] on use at bounding box center [451, 140] width 3 height 3
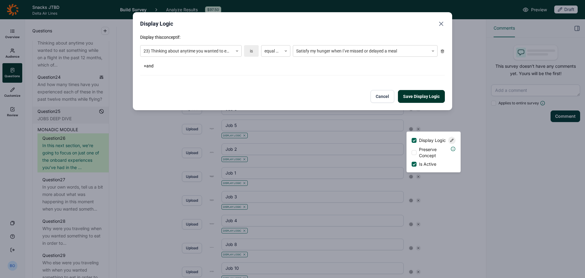
click at [443, 23] on icon "Close" at bounding box center [441, 23] width 7 height 7
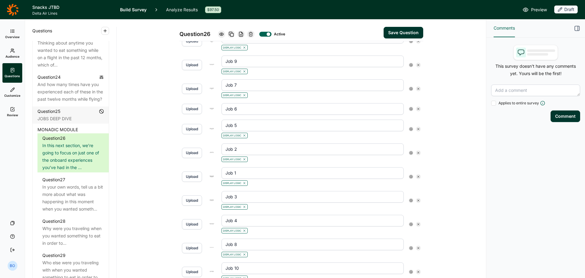
click at [410, 152] on use at bounding box center [411, 152] width 3 height 3
click at [451, 165] on icon at bounding box center [452, 164] width 4 height 4
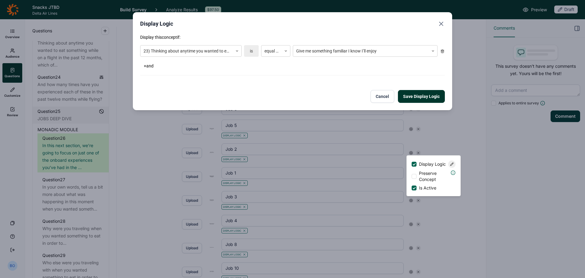
click at [442, 20] on button "Close" at bounding box center [441, 24] width 7 height 9
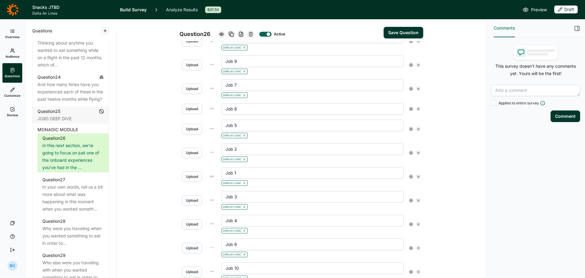
click at [410, 175] on use at bounding box center [411, 176] width 3 height 3
click at [450, 190] on icon at bounding box center [452, 188] width 4 height 4
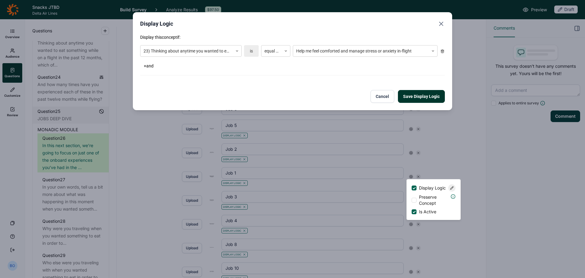
click at [439, 23] on icon "Close" at bounding box center [441, 23] width 7 height 7
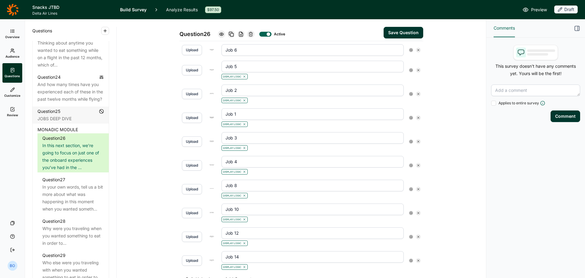
scroll to position [326, 0]
click at [409, 139] on icon at bounding box center [411, 139] width 4 height 4
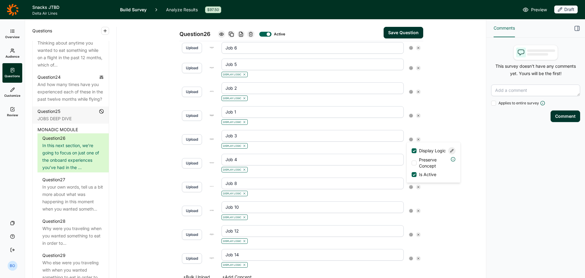
click at [450, 153] on div at bounding box center [451, 150] width 7 height 7
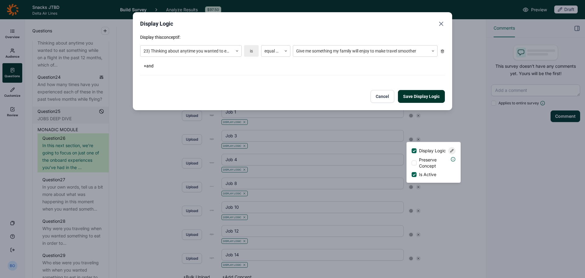
click at [441, 23] on use "Close" at bounding box center [441, 24] width 4 height 4
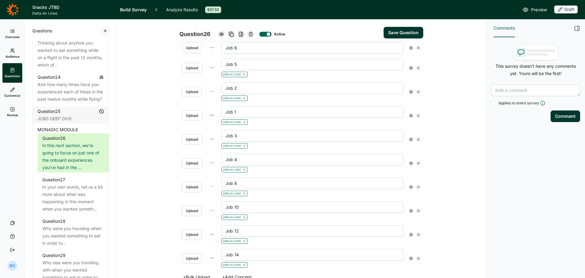
click at [410, 163] on use at bounding box center [411, 163] width 3 height 3
click at [450, 175] on div at bounding box center [451, 174] width 7 height 7
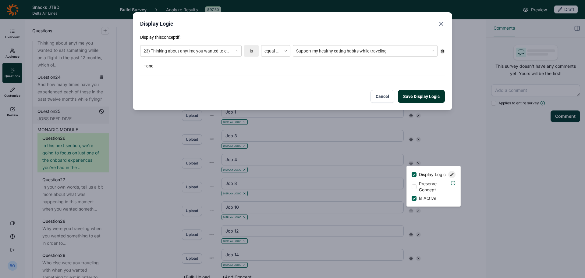
click at [441, 21] on icon "Close" at bounding box center [441, 23] width 7 height 7
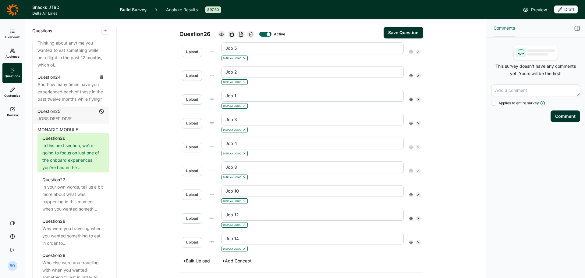
scroll to position [357, 0]
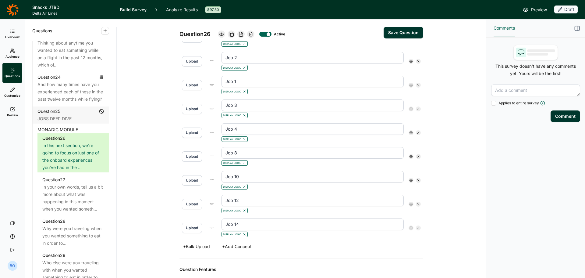
click at [409, 157] on icon at bounding box center [411, 157] width 4 height 4
click at [449, 171] on div at bounding box center [451, 167] width 7 height 7
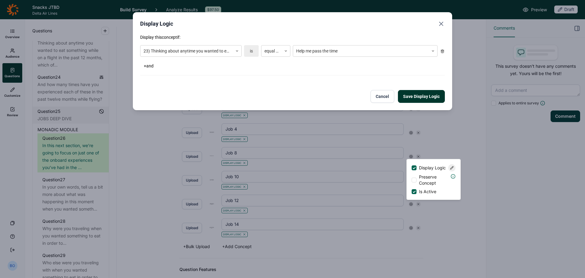
click at [441, 24] on use "Close" at bounding box center [441, 24] width 4 height 4
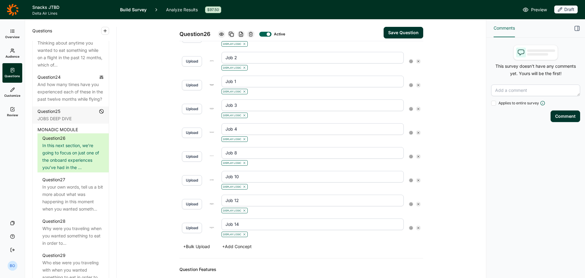
click at [409, 181] on icon at bounding box center [411, 180] width 4 height 4
click at [453, 191] on div "Display Logic" at bounding box center [437, 191] width 37 height 7
click at [412, 191] on input "Display Logic" at bounding box center [412, 191] width 0 height 0
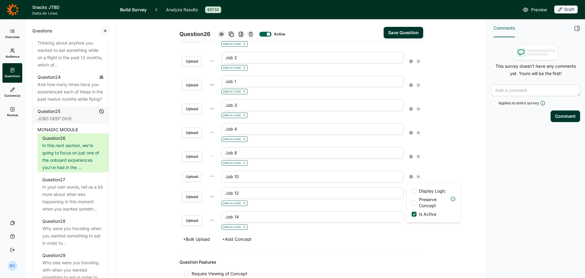
click at [411, 190] on div "Display Logic Preserve Concept Is Active" at bounding box center [434, 202] width 54 height 39
click at [422, 190] on span "Display Logic" at bounding box center [432, 191] width 27 height 6
click at [412, 191] on input "Display Logic" at bounding box center [412, 191] width 0 height 0
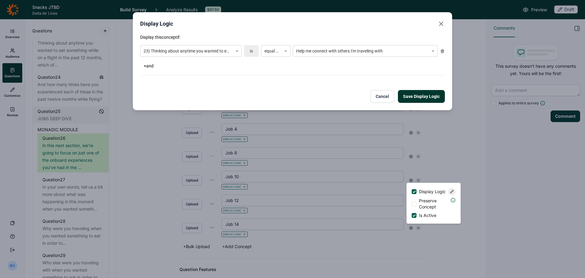
click at [442, 21] on icon "Close" at bounding box center [441, 23] width 7 height 7
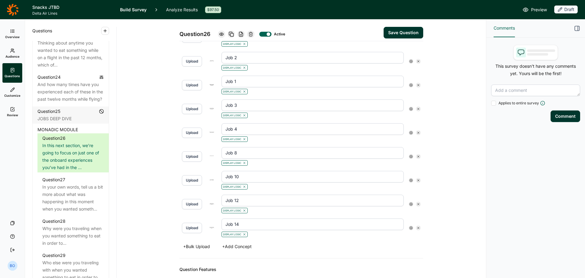
click at [410, 202] on div at bounding box center [411, 203] width 5 height 5
click at [451, 215] on div at bounding box center [451, 215] width 7 height 7
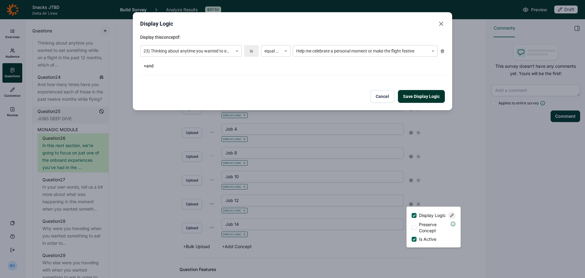
click at [443, 23] on icon "Close" at bounding box center [441, 23] width 7 height 7
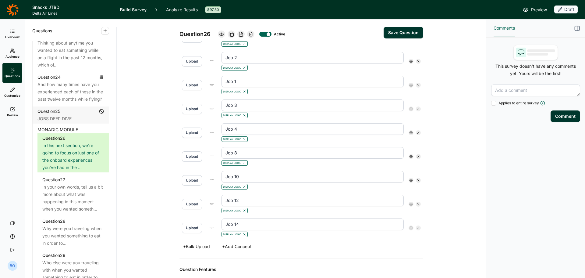
click at [409, 230] on div at bounding box center [411, 227] width 5 height 5
click at [452, 240] on icon at bounding box center [452, 239] width 4 height 4
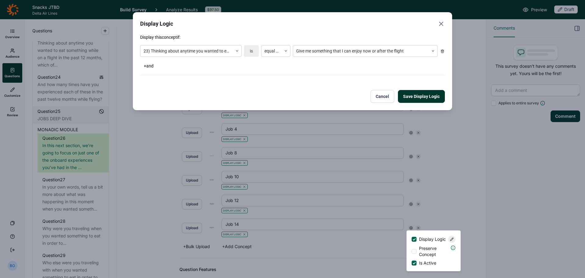
click at [441, 21] on icon "Close" at bounding box center [441, 23] width 7 height 7
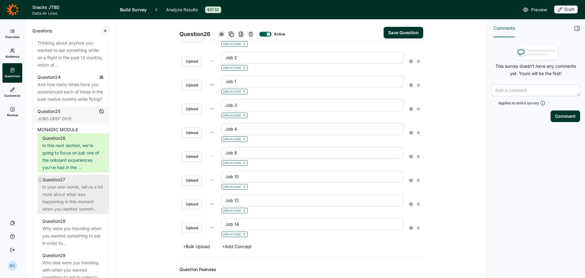
click at [74, 212] on div "In your own words, tell us a bit more about what was happening in this moment w…" at bounding box center [73, 197] width 62 height 29
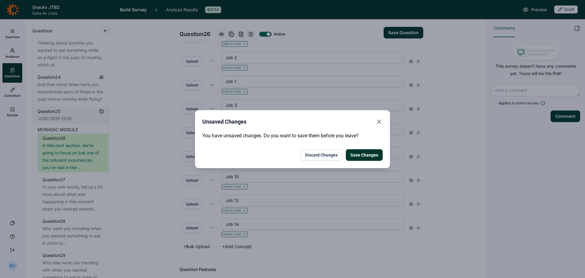
click at [322, 158] on button "Discard Changes" at bounding box center [322, 155] width 42 height 12
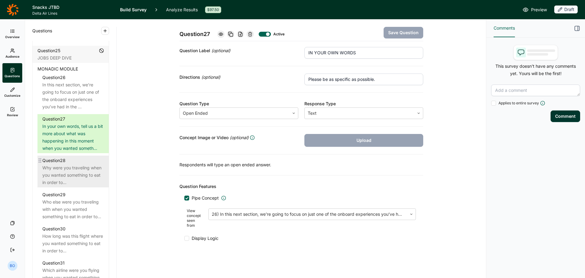
scroll to position [1189, 0]
click at [72, 176] on div "Why were you traveling when you wanted something to eat in order to..." at bounding box center [73, 175] width 62 height 22
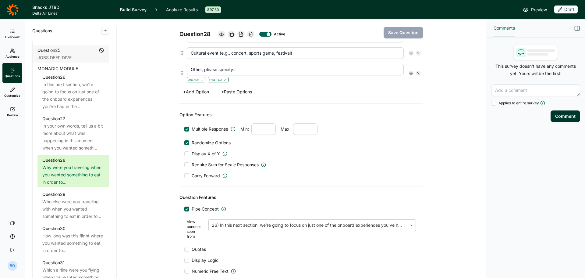
scroll to position [271, 0]
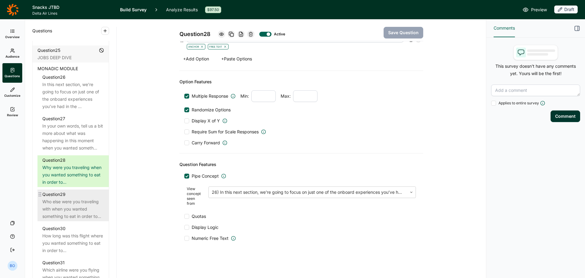
click at [74, 198] on div "Question 29" at bounding box center [73, 193] width 62 height 7
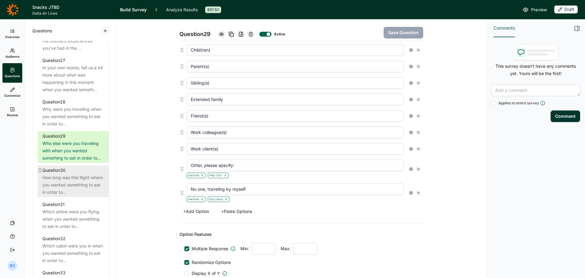
scroll to position [1250, 0]
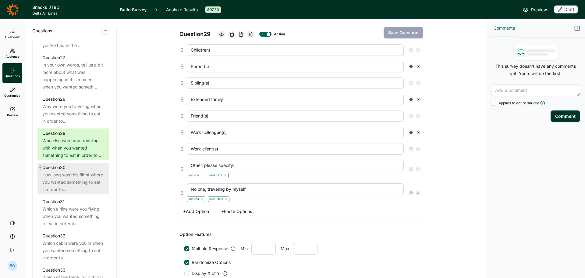
click at [78, 193] on div "How long was this flight where you wanted something to eat in order to..." at bounding box center [73, 182] width 62 height 22
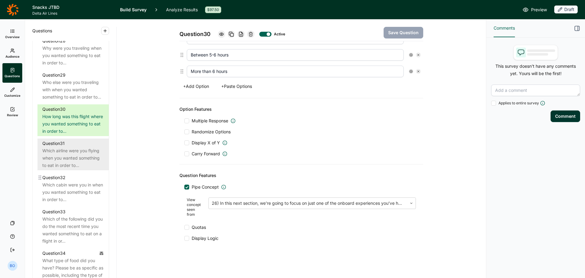
scroll to position [1311, 0]
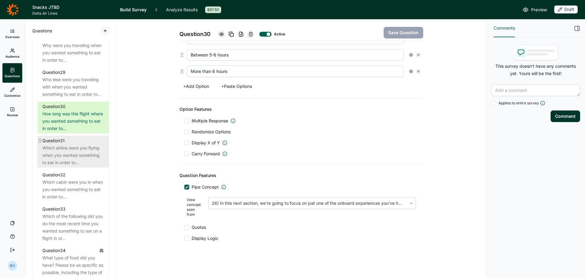
click at [63, 166] on div "Which airline were you flying when you wanted something to eat in order to..." at bounding box center [73, 155] width 62 height 22
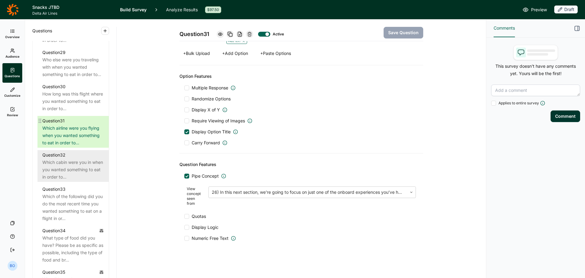
scroll to position [1341, 0]
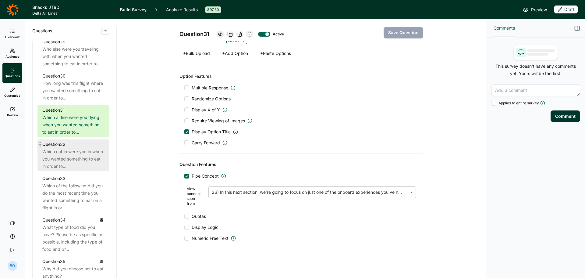
click at [72, 170] on div "Which cabin were you in when you wanted something to eat in order to..." at bounding box center [73, 159] width 62 height 22
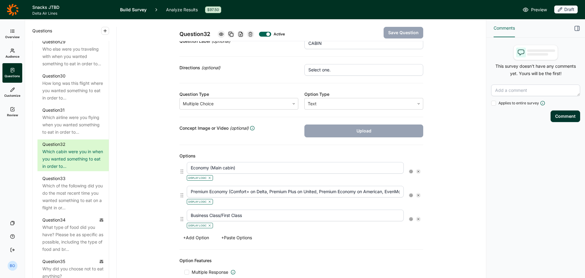
scroll to position [57, 0]
click at [409, 171] on icon at bounding box center [411, 173] width 4 height 4
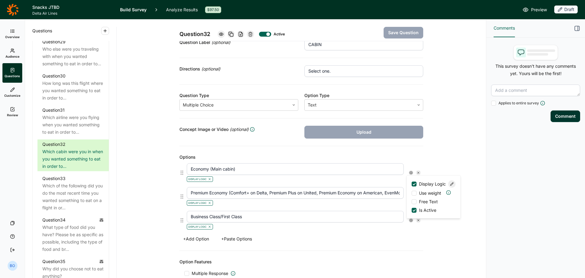
click at [451, 186] on icon at bounding box center [452, 184] width 4 height 4
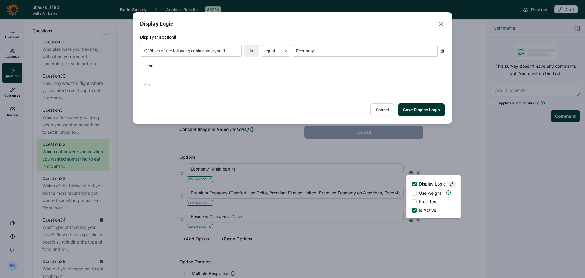
click at [446, 21] on div "Display Logic Display this option if: 4) Which of the following cabins have you…" at bounding box center [292, 67] width 319 height 111
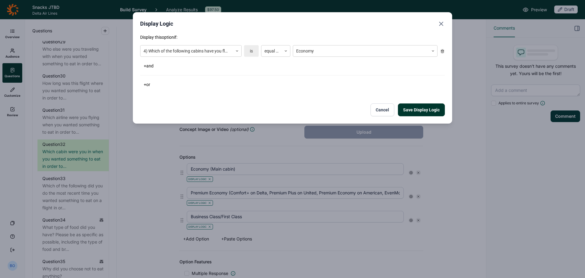
click at [443, 24] on icon "Close" at bounding box center [441, 23] width 7 height 7
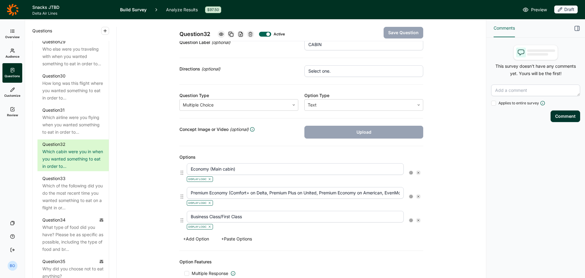
click at [409, 197] on icon at bounding box center [411, 196] width 4 height 4
click at [453, 209] on icon at bounding box center [452, 208] width 4 height 4
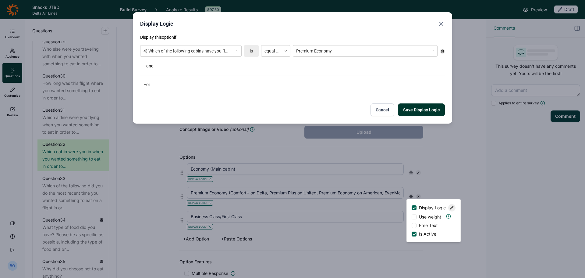
click at [441, 23] on use "Close" at bounding box center [441, 24] width 4 height 4
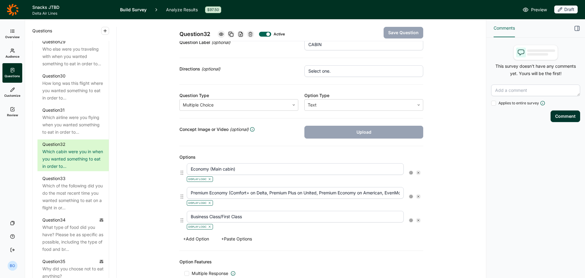
click at [410, 221] on use at bounding box center [411, 220] width 3 height 3
click at [451, 235] on div at bounding box center [451, 231] width 7 height 7
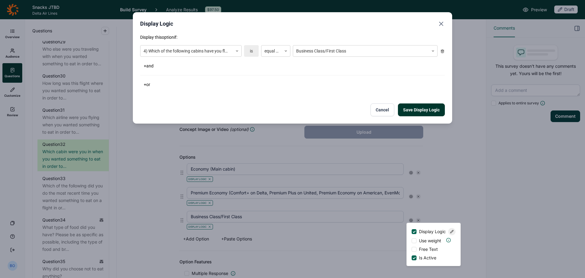
click at [440, 23] on use "Close" at bounding box center [441, 24] width 4 height 4
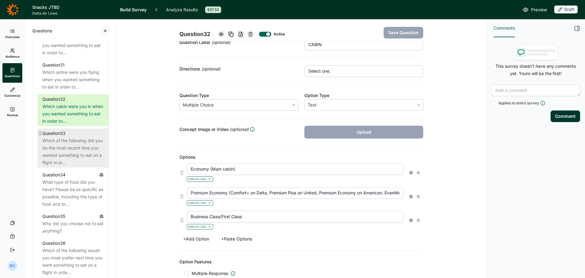
scroll to position [1402, 0]
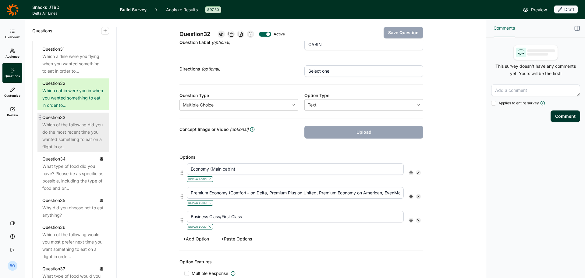
click at [68, 150] on div "Which of the following did you do the most recent time you wanted something to …" at bounding box center [73, 135] width 62 height 29
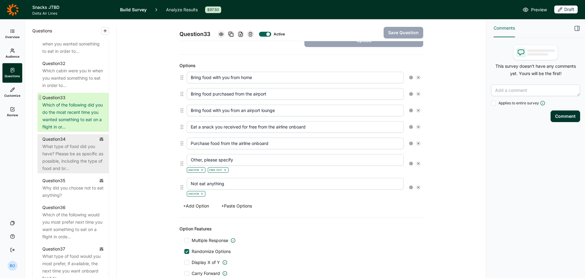
scroll to position [1432, 0]
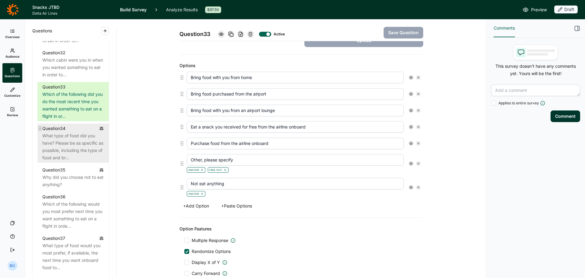
click at [75, 161] on div "What type of food did you have? Please be as specific as possible, including th…" at bounding box center [73, 146] width 62 height 29
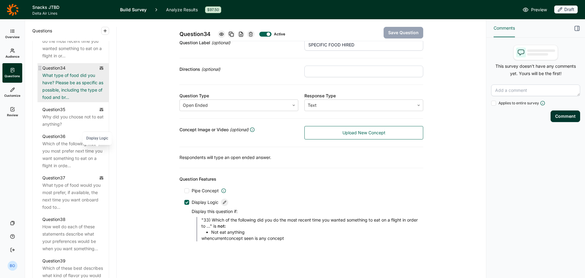
scroll to position [1493, 0]
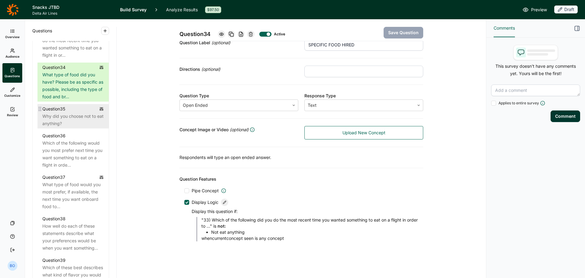
click at [79, 127] on div "Why did you choose not to eat anything?" at bounding box center [73, 119] width 62 height 15
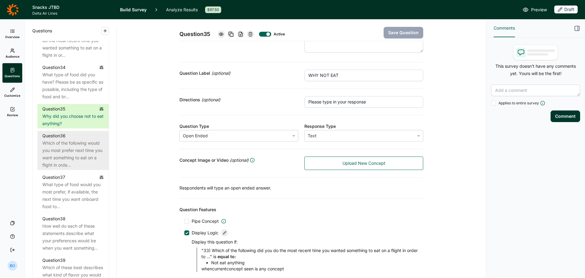
scroll to position [56, 0]
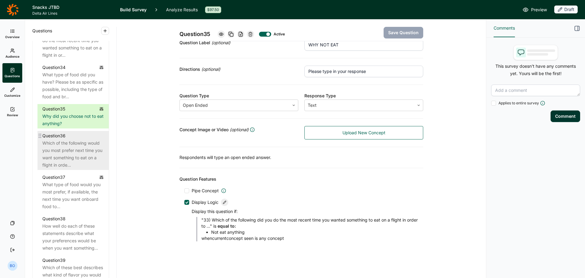
click at [62, 169] on div "Which of the following would you most prefer next time you want something to ea…" at bounding box center [73, 153] width 62 height 29
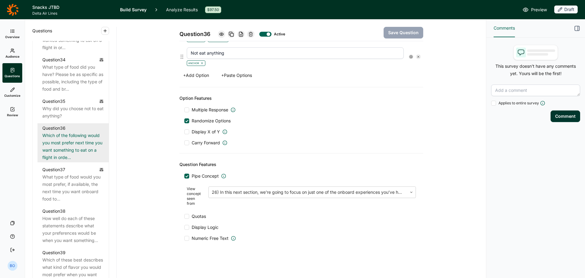
scroll to position [1524, 0]
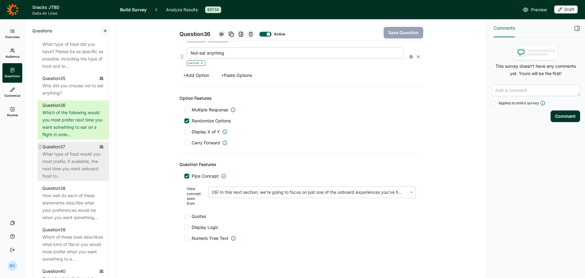
click at [65, 180] on div "What type of food would you most prefer, if available, the next time you want o…" at bounding box center [73, 164] width 62 height 29
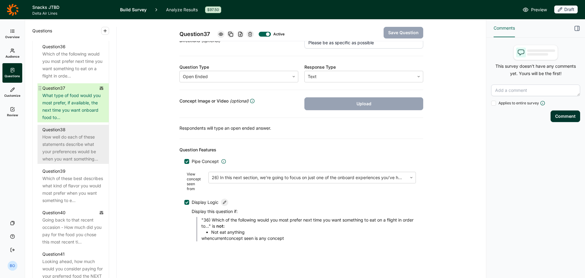
scroll to position [1585, 0]
click at [71, 160] on div "How well do each of these statements describe what your preferences would be wh…" at bounding box center [73, 145] width 62 height 29
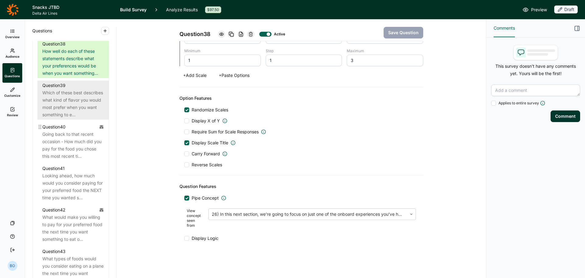
scroll to position [1676, 0]
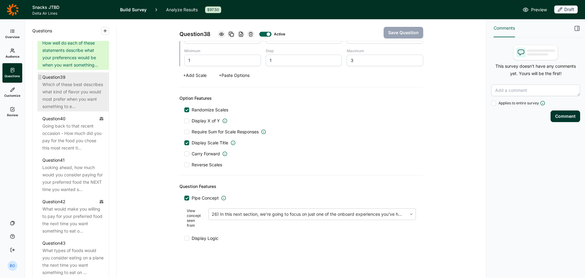
click at [73, 110] on div "Which of these best describes what kind of flavor you would most prefer when yo…" at bounding box center [73, 95] width 62 height 29
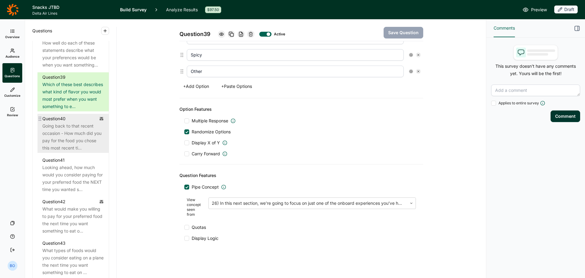
click at [65, 151] on div "Going back to that recent occasion - How much did you pay for the food you chos…" at bounding box center [73, 136] width 62 height 29
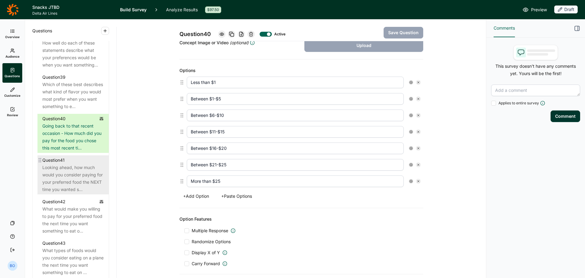
click at [89, 193] on div "Looking ahead, how much would you consider paying for your preferred food the N…" at bounding box center [73, 178] width 62 height 29
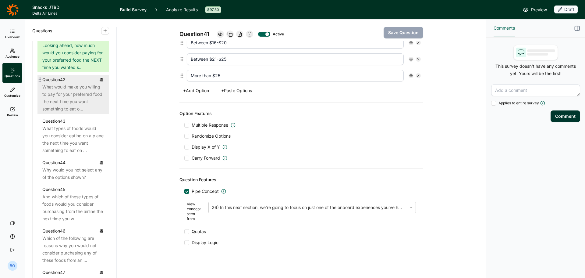
click at [79, 112] on div "What would make you willing to pay for your preferred food the next time you wa…" at bounding box center [73, 97] width 62 height 29
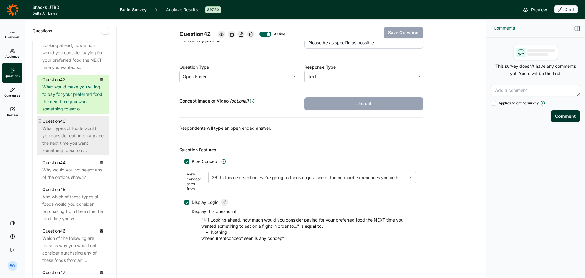
click at [75, 154] on div "What types of foods would you consider eating on a plane the next time you want…" at bounding box center [73, 139] width 62 height 29
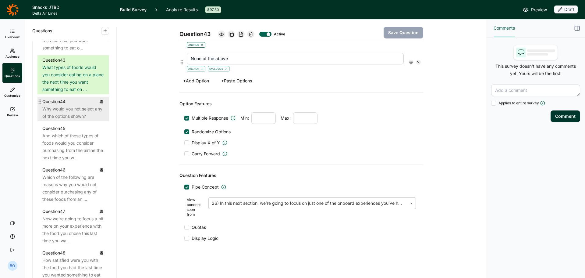
click at [73, 120] on div "Why would you not select any of the options shown?" at bounding box center [73, 112] width 62 height 15
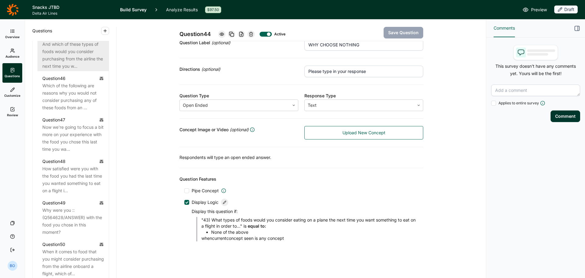
click at [76, 70] on div "And which of these types of foods would you consider purchasing from the airlin…" at bounding box center [73, 55] width 62 height 29
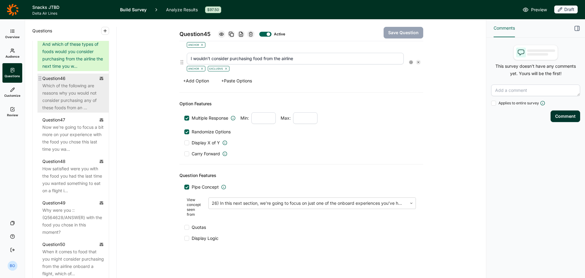
click at [62, 111] on div "Which of the following are reasons why you would not consider purchasing any of…" at bounding box center [73, 96] width 62 height 29
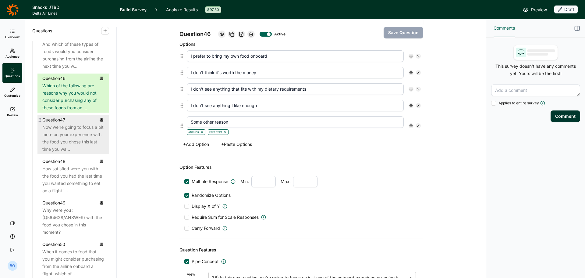
click at [76, 153] on div "Now we're going to focus a bit more on your experience with the food you chose …" at bounding box center [73, 137] width 62 height 29
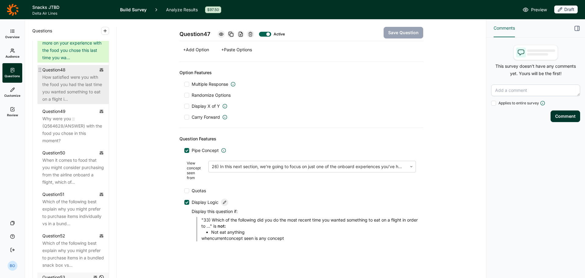
click at [69, 103] on div "How satisfied were you with the food you had the last time you wanted something…" at bounding box center [73, 87] width 62 height 29
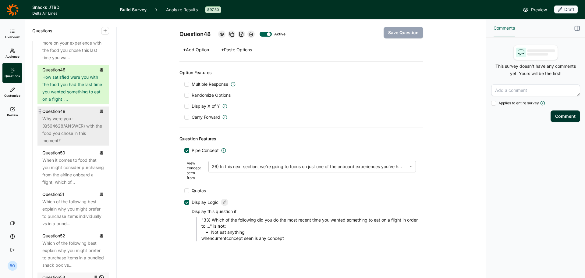
click at [69, 144] on div "Why were you :: (Q564628/ANSWER) with the food you chose in this moment?" at bounding box center [73, 129] width 62 height 29
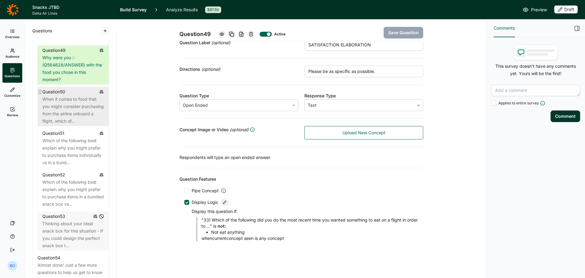
click at [68, 125] on div "When it comes to food that you might consider purchasing from the airline onboa…" at bounding box center [73, 109] width 62 height 29
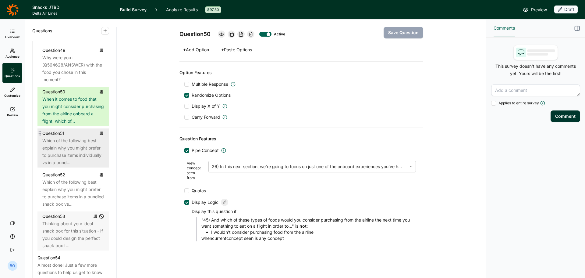
click at [56, 166] on div "Which of the following best explain why you might prefer to purchase items indi…" at bounding box center [73, 151] width 62 height 29
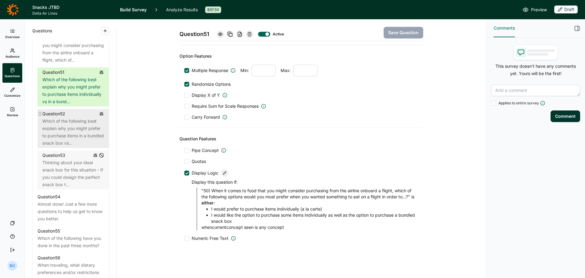
click at [79, 147] on div "Which of the following best explain why you might prefer to purchase items in a…" at bounding box center [73, 131] width 62 height 29
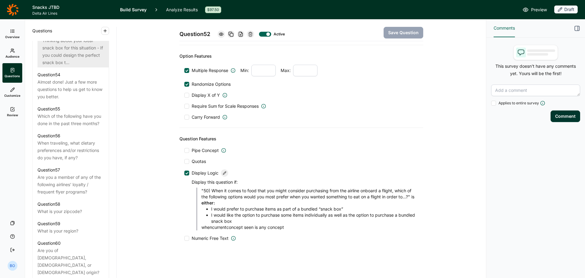
click at [77, 66] on div "Thinking about your ideal snack box for this situation - If you could design th…" at bounding box center [73, 51] width 62 height 29
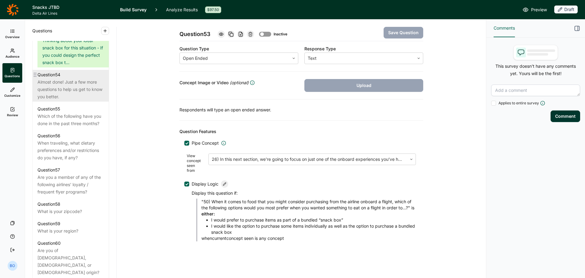
click at [56, 100] on div "Almost done! Just a few more questions to help us get to know you better." at bounding box center [70, 89] width 66 height 22
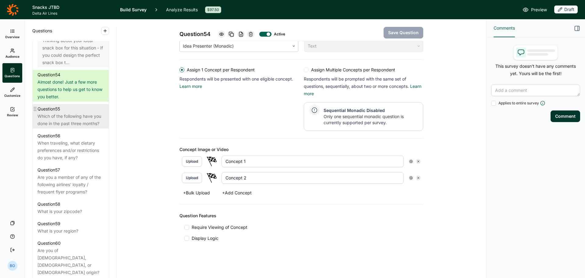
click at [72, 127] on div "Which of the following have you done in the past three months?" at bounding box center [70, 119] width 66 height 15
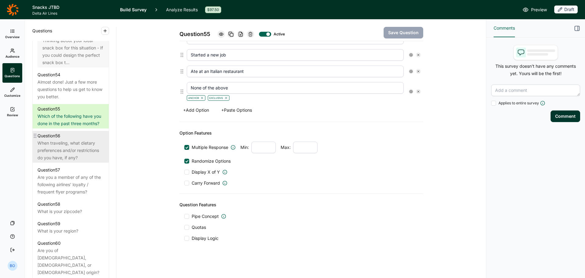
click at [68, 161] on div "When traveling, what dietary preferences and/or restrictions do you have, if an…" at bounding box center [70, 150] width 66 height 22
